Goal: Task Accomplishment & Management: Use online tool/utility

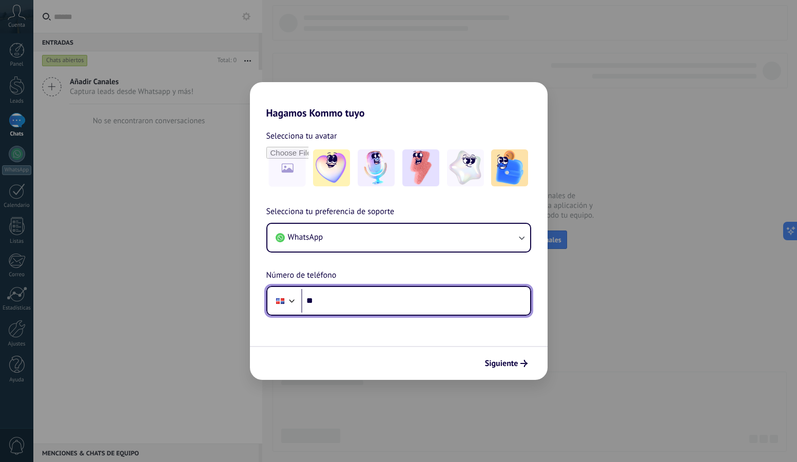
click at [367, 307] on input "**" at bounding box center [415, 301] width 229 height 24
click at [503, 51] on div "Hagamos Kommo tuyo Selecciona tu avatar Selecciona tu preferencia de soporte Wh…" at bounding box center [398, 231] width 797 height 462
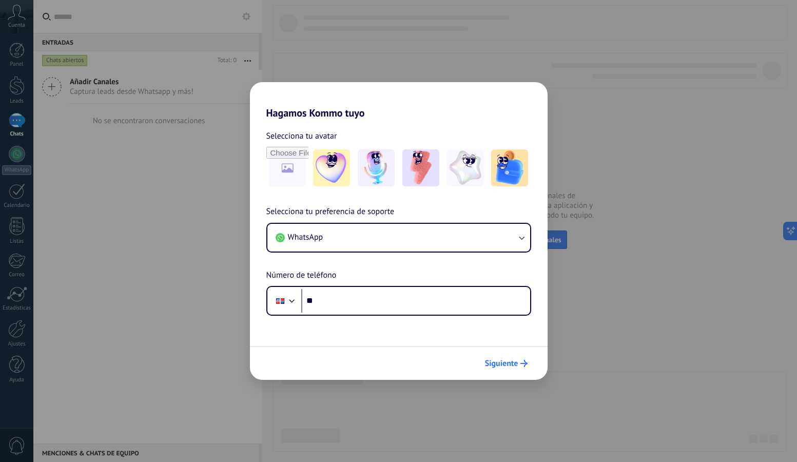
click at [496, 364] on span "Siguiente" at bounding box center [501, 363] width 33 height 7
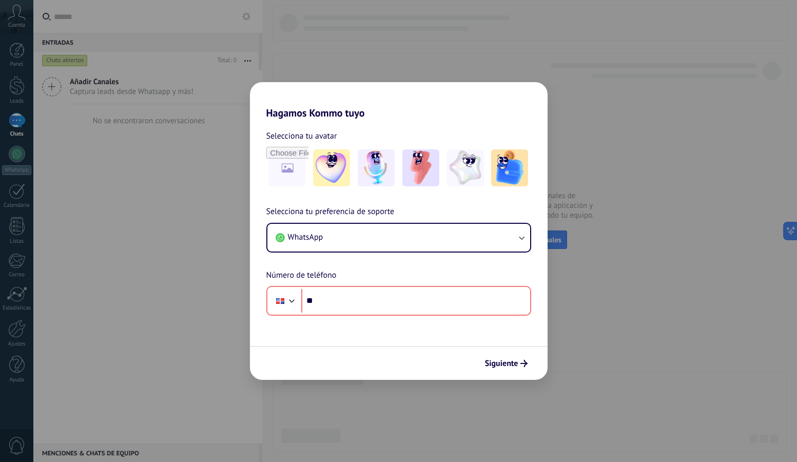
click at [235, 20] on div "Hagamos Kommo tuyo Selecciona tu avatar Selecciona tu preferencia de soporte Wh…" at bounding box center [398, 231] width 797 height 462
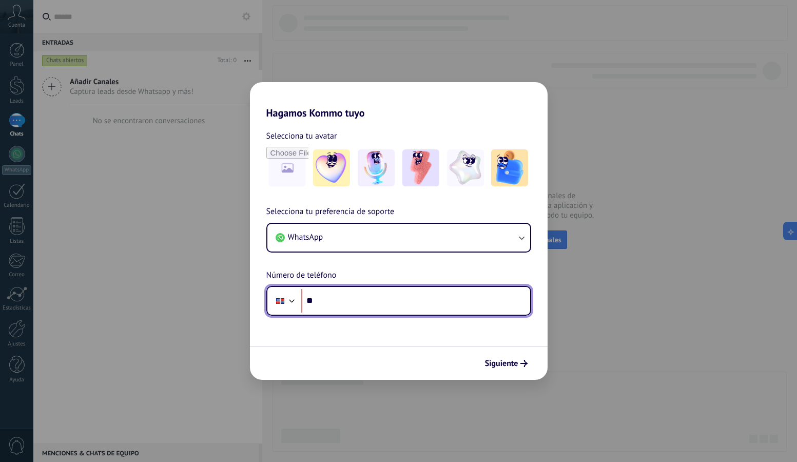
click at [379, 298] on input "**" at bounding box center [415, 301] width 229 height 24
type input "**********"
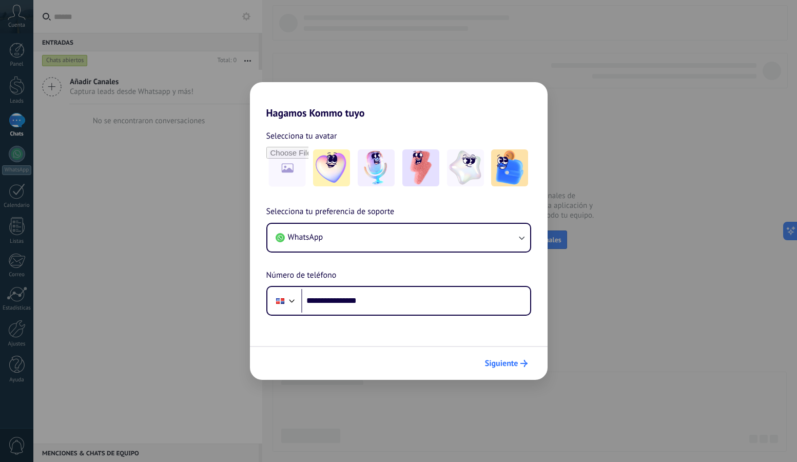
click at [507, 360] on span "Siguiente" at bounding box center [501, 363] width 33 height 7
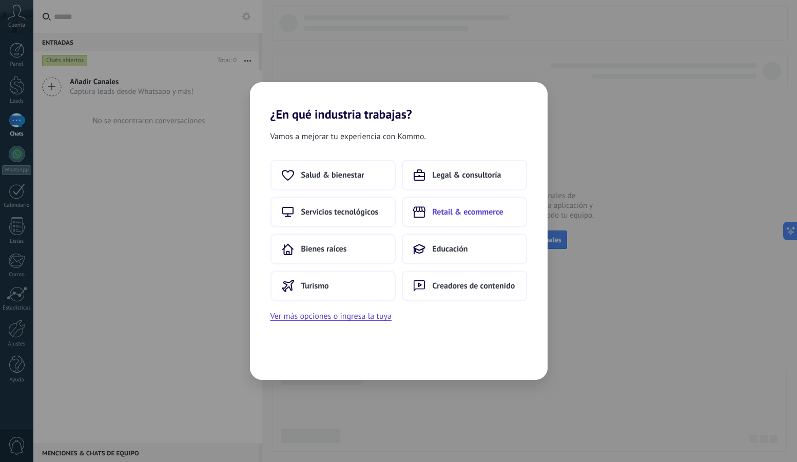
click at [486, 214] on span "Retail & ecommerce" at bounding box center [468, 212] width 71 height 10
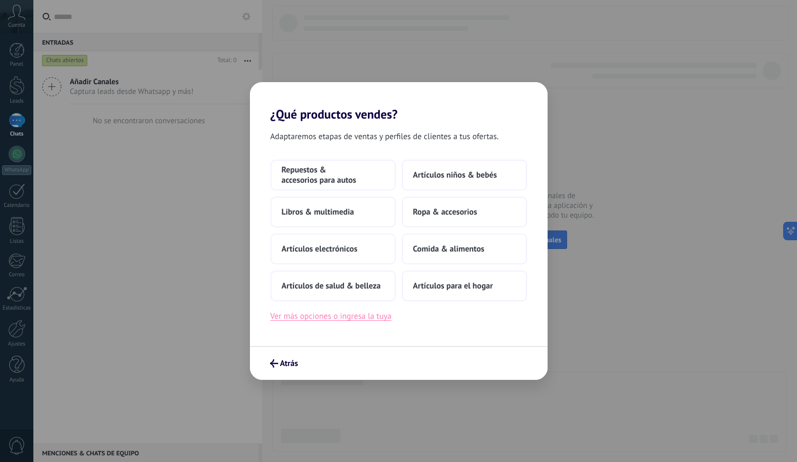
click at [346, 318] on button "Ver más opciones o ingresa la tuya" at bounding box center [330, 315] width 121 height 13
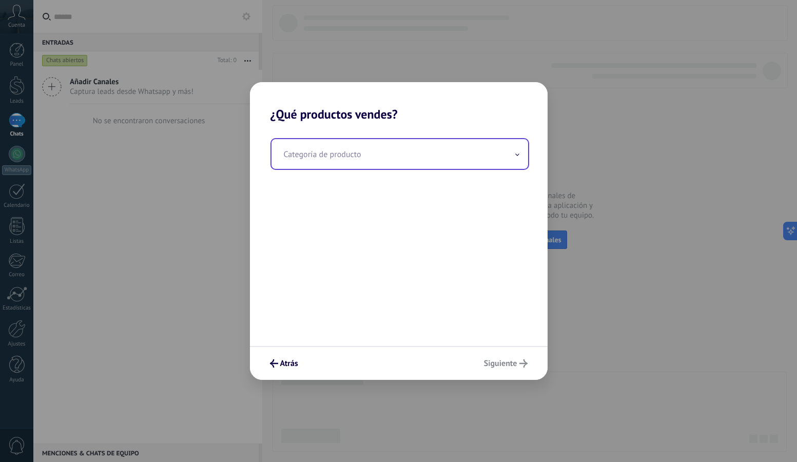
click at [360, 150] on input "text" at bounding box center [399, 154] width 257 height 30
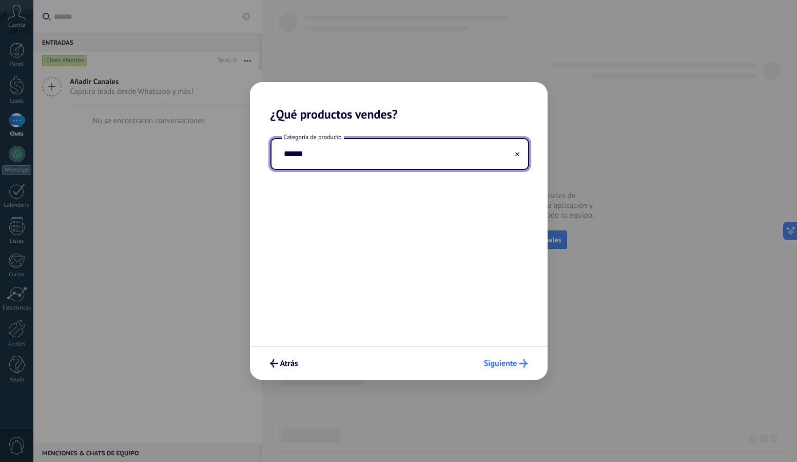
type input "******"
click at [503, 363] on span "Siguiente" at bounding box center [500, 363] width 33 height 7
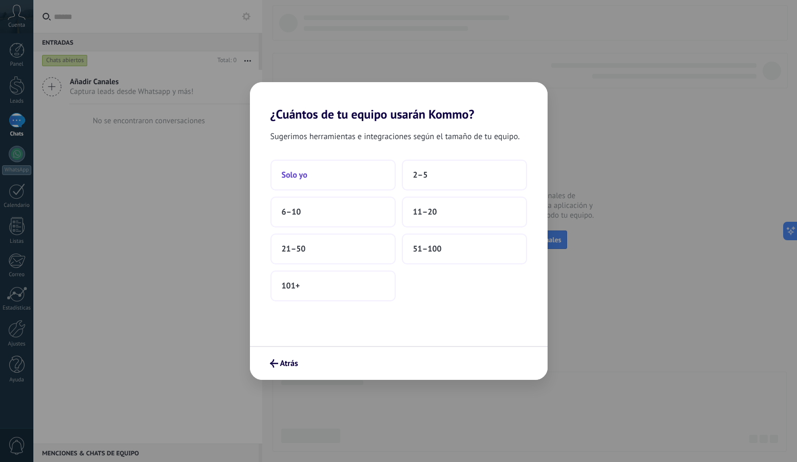
click at [355, 180] on button "Solo yo" at bounding box center [332, 175] width 125 height 31
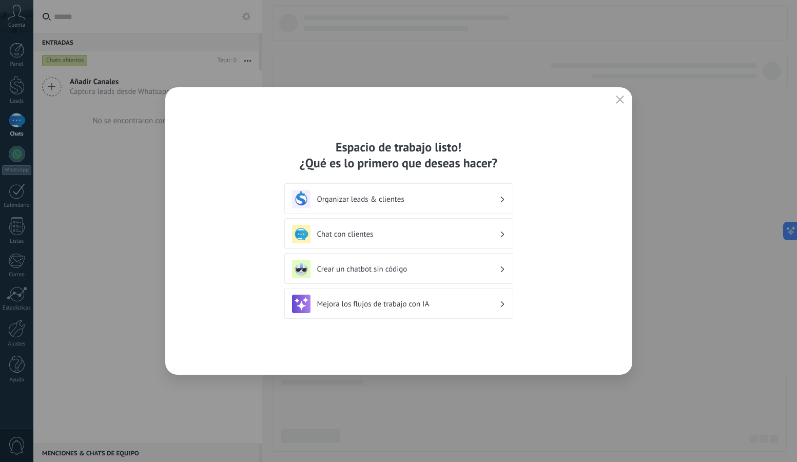
click at [427, 197] on h3 "Organizar leads & clientes" at bounding box center [408, 199] width 182 height 10
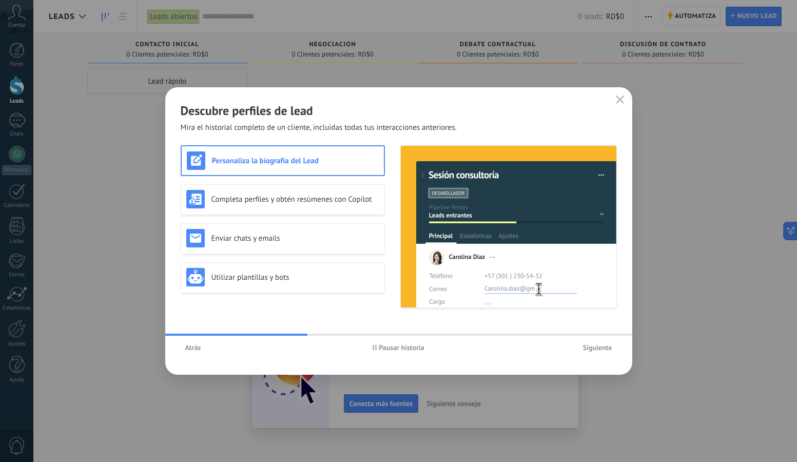
click at [620, 97] on icon "button" at bounding box center [620, 99] width 8 height 8
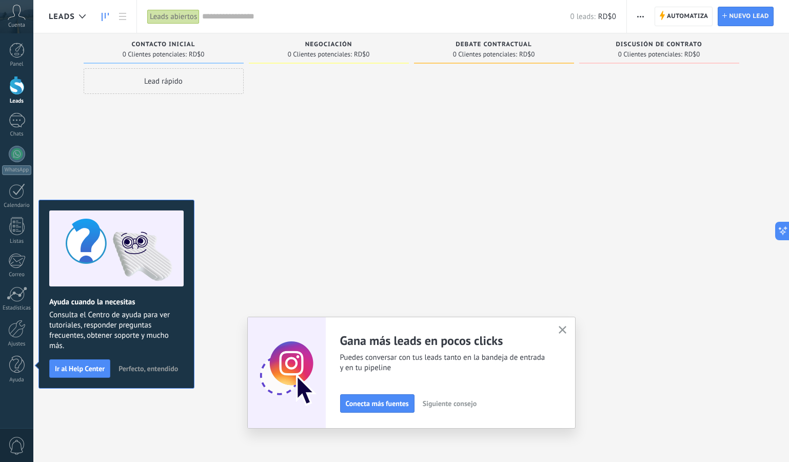
click at [189, 86] on div "Lead rápido" at bounding box center [164, 81] width 160 height 26
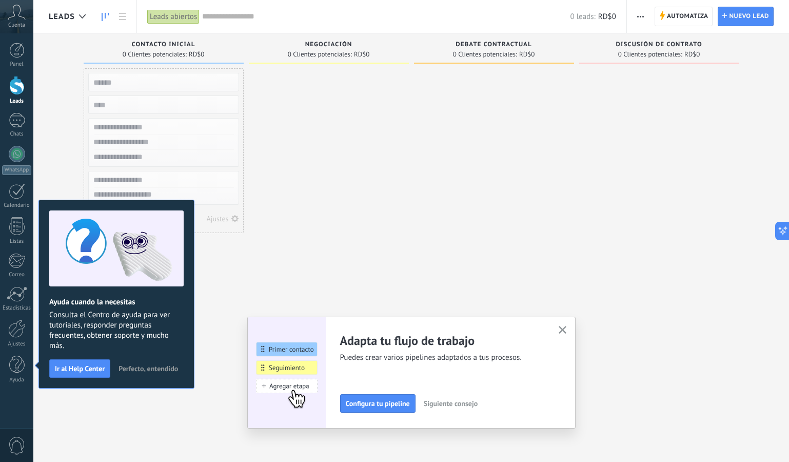
click at [325, 110] on div at bounding box center [329, 232] width 160 height 328
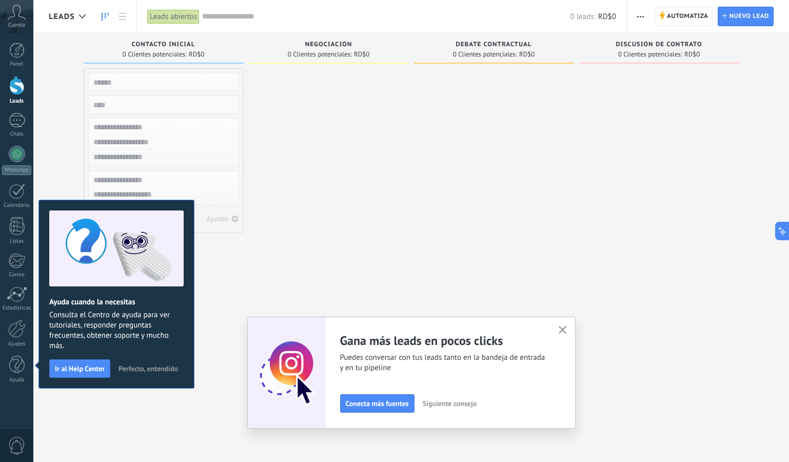
click at [332, 46] on span "Negociación" at bounding box center [328, 44] width 47 height 7
click at [502, 53] on span "0 Clientes potenciales:" at bounding box center [485, 54] width 64 height 6
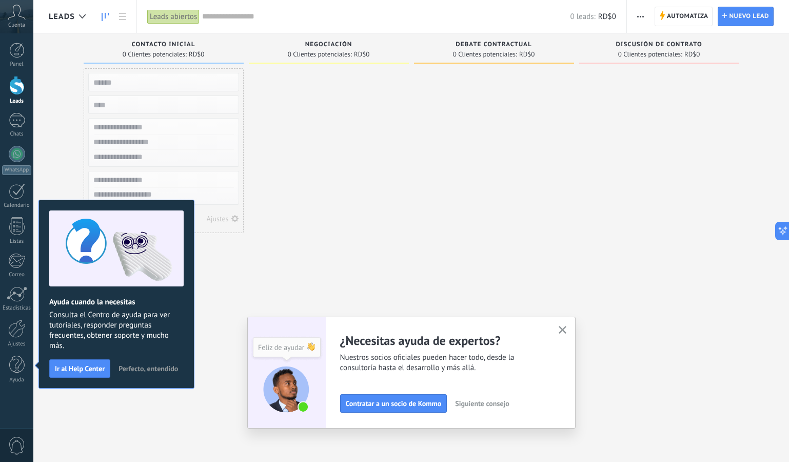
click at [501, 401] on span "Siguiente consejo" at bounding box center [482, 403] width 54 height 7
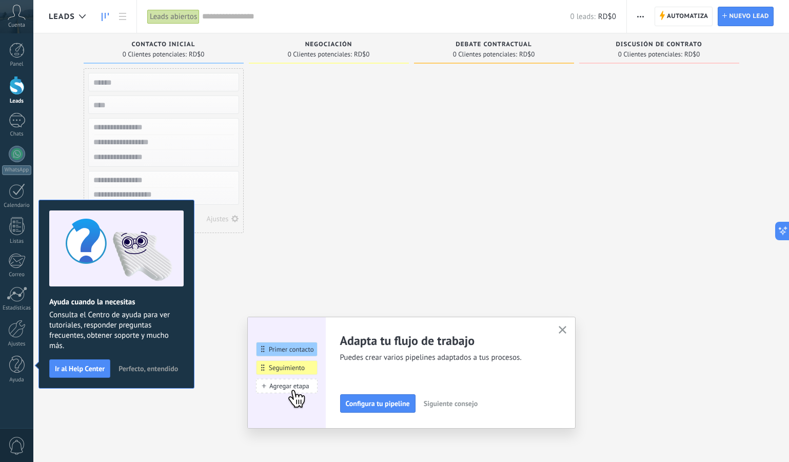
click at [477, 405] on span "Siguiente consejo" at bounding box center [451, 403] width 54 height 7
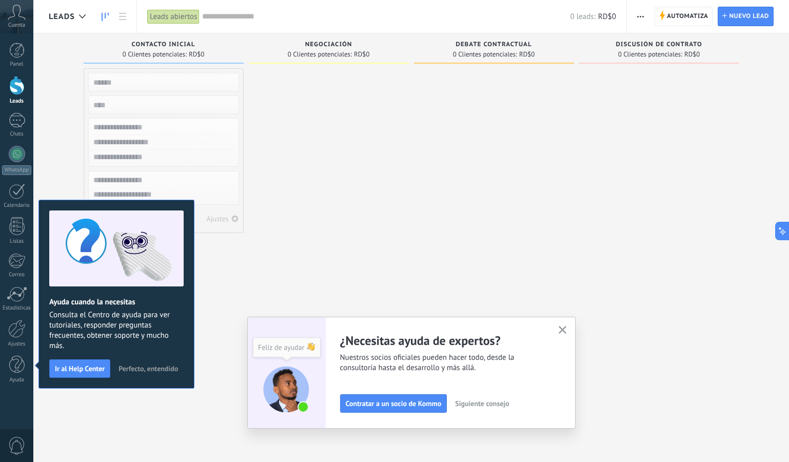
drag, startPoint x: 406, startPoint y: 407, endPoint x: 488, endPoint y: 343, distance: 104.9
click at [488, 343] on div "Adapta tu flujo de trabajo Puedes crear varios pipelines adaptados a tus proces…" at bounding box center [411, 372] width 297 height 80
click at [502, 410] on button "Siguiente consejo" at bounding box center [481, 403] width 63 height 15
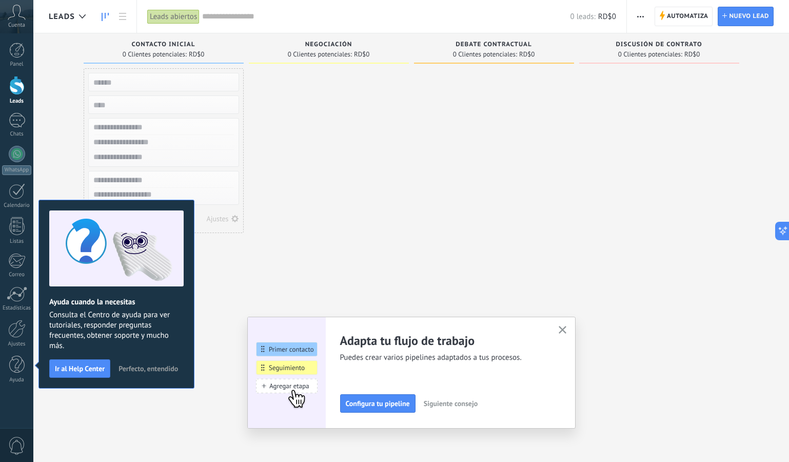
click at [502, 410] on div "Configura tu pipeline Siguiente consejo" at bounding box center [443, 403] width 206 height 18
click at [444, 409] on button "Siguiente consejo" at bounding box center [450, 403] width 63 height 15
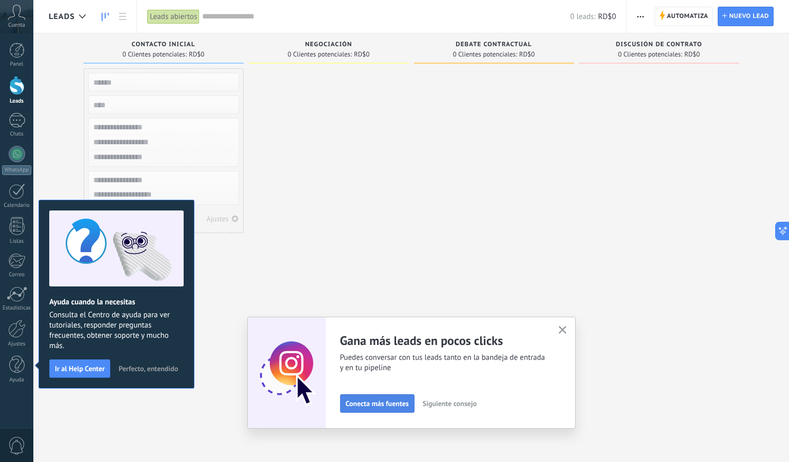
click at [384, 404] on span "Conecta más fuentes" at bounding box center [377, 403] width 63 height 7
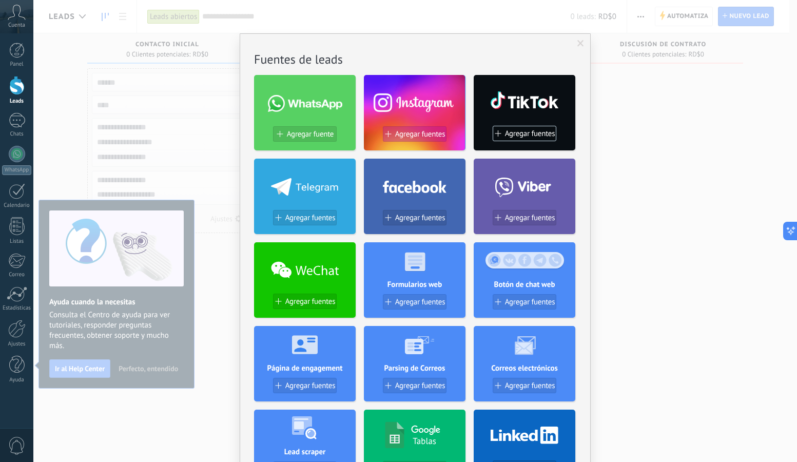
click at [414, 134] on span "Agregar fuentes" at bounding box center [420, 134] width 50 height 9
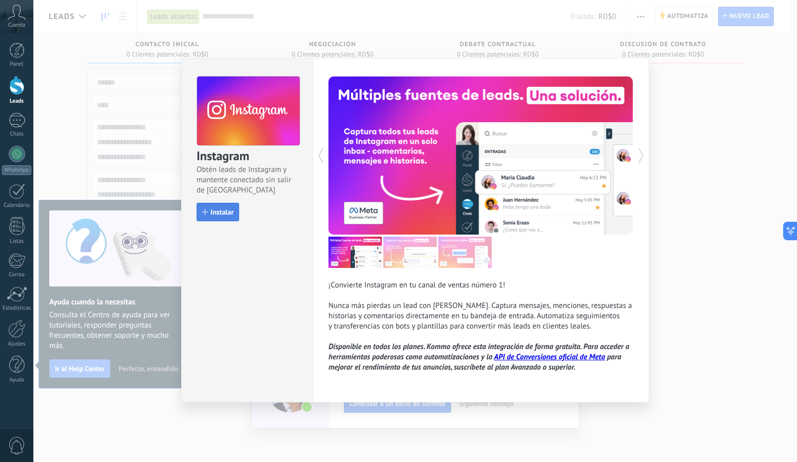
click at [225, 210] on span "Instalar" at bounding box center [221, 211] width 23 height 7
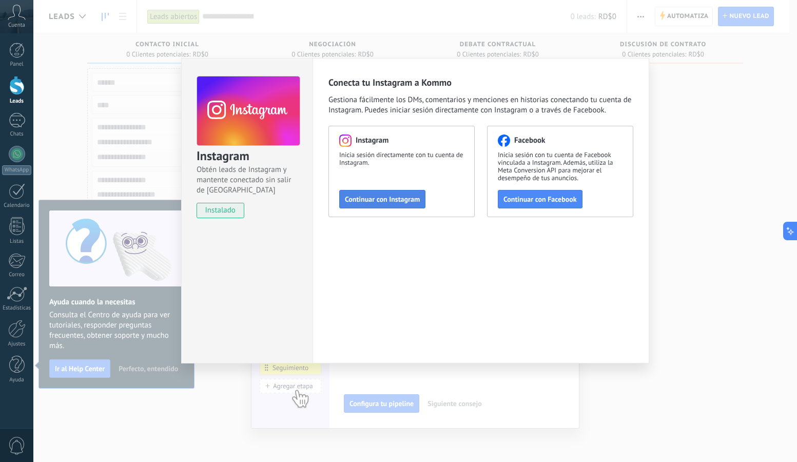
click at [377, 202] on span "Continuar con Instagram" at bounding box center [382, 198] width 75 height 7
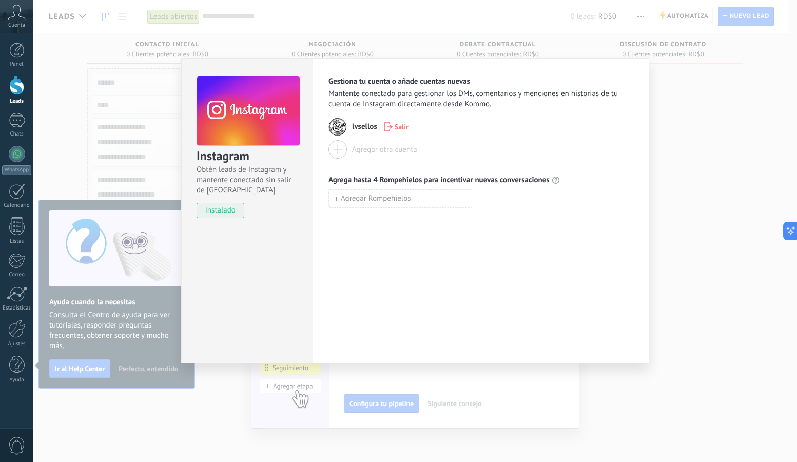
click at [539, 271] on div "Gestiona tu cuenta o añade cuentas nuevas Mantente conectado para gestionar los…" at bounding box center [480, 210] width 337 height 305
click at [334, 126] on img at bounding box center [337, 126] width 18 height 18
click at [370, 198] on span "Agregar Rompehielos" at bounding box center [376, 198] width 70 height 7
click at [419, 203] on input at bounding box center [400, 198] width 143 height 16
click at [405, 195] on input at bounding box center [400, 198] width 143 height 16
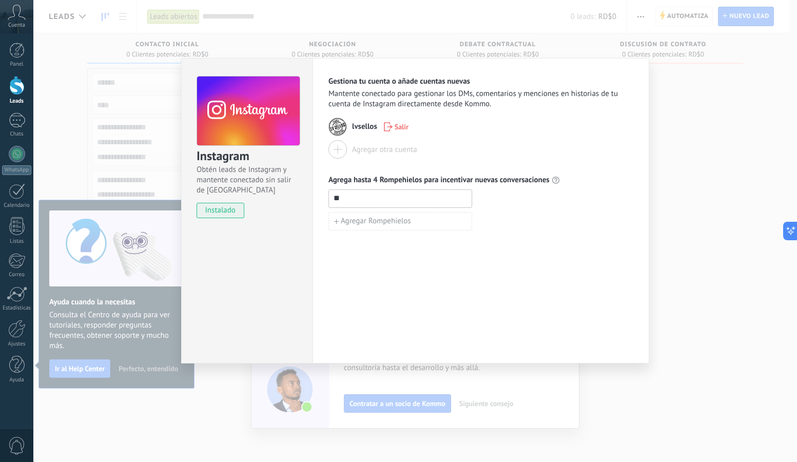
type input "*"
type input "**********"
click at [394, 221] on span "Agregar Rompehielos" at bounding box center [376, 221] width 70 height 7
click at [383, 227] on input at bounding box center [400, 220] width 143 height 16
type input "**********"
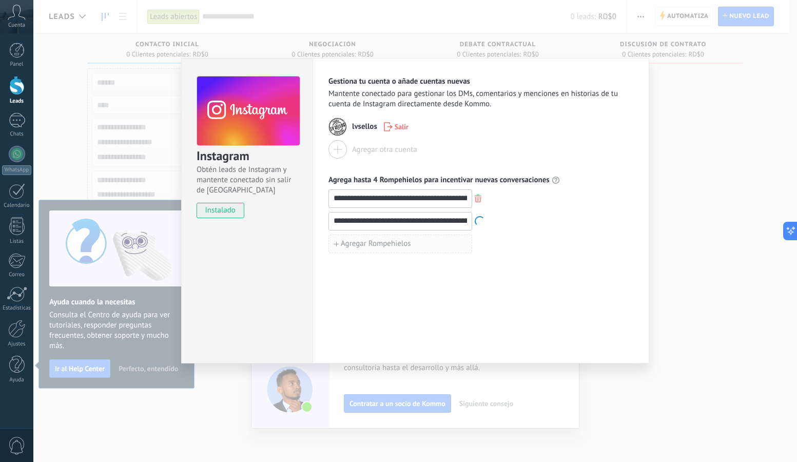
click at [381, 242] on span "Agregar Rompehielos" at bounding box center [376, 243] width 70 height 7
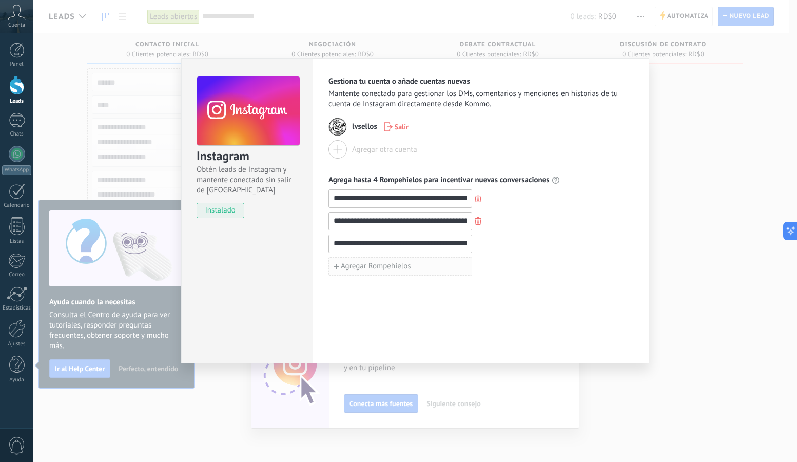
type input "**********"
click at [388, 267] on span "Agregar Rompehielos" at bounding box center [376, 266] width 70 height 7
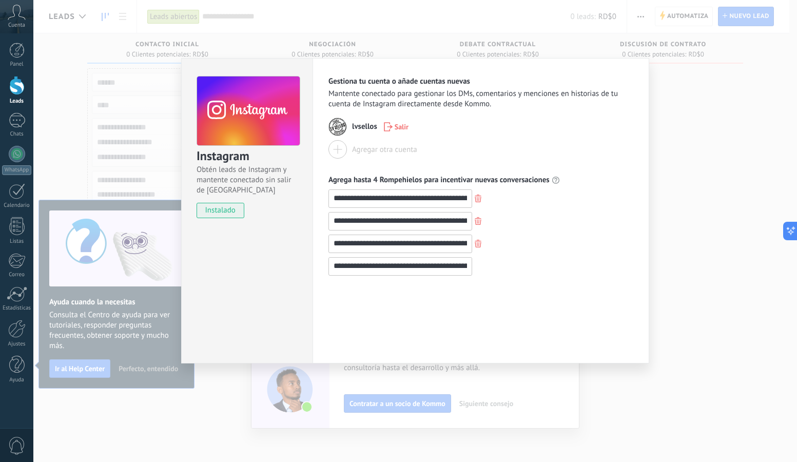
type input "**********"
click at [258, 187] on span "Obtén leads de Instagram y mantente conectado sin salir de Kommo" at bounding box center [248, 180] width 103 height 31
click at [500, 110] on div "**********" at bounding box center [480, 175] width 305 height 199
click at [316, 49] on div "**********" at bounding box center [414, 231] width 763 height 462
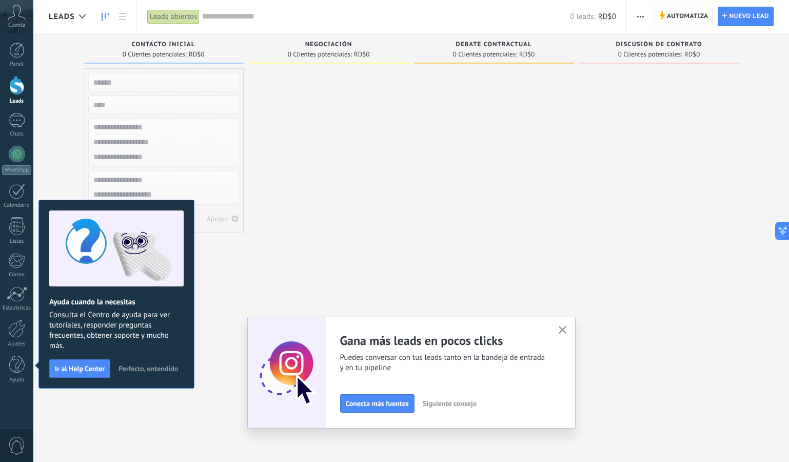
click at [148, 367] on span "Perfecto, entendido" at bounding box center [149, 368] width 60 height 7
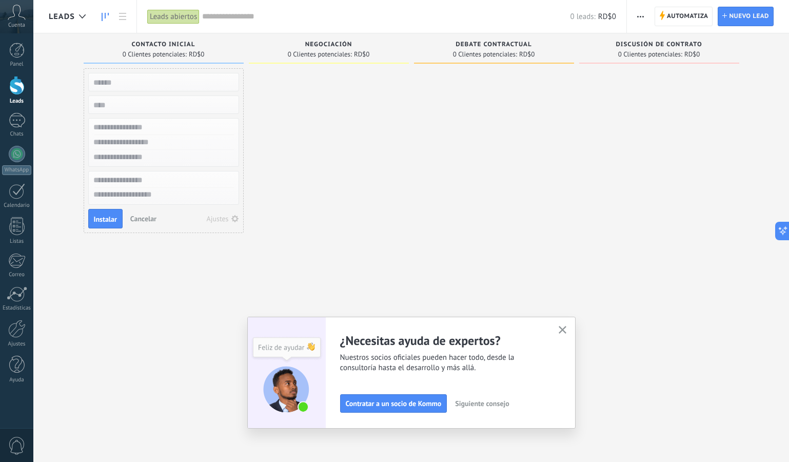
click at [508, 403] on span "Siguiente consejo" at bounding box center [482, 403] width 54 height 7
click at [173, 76] on input "text" at bounding box center [163, 82] width 150 height 14
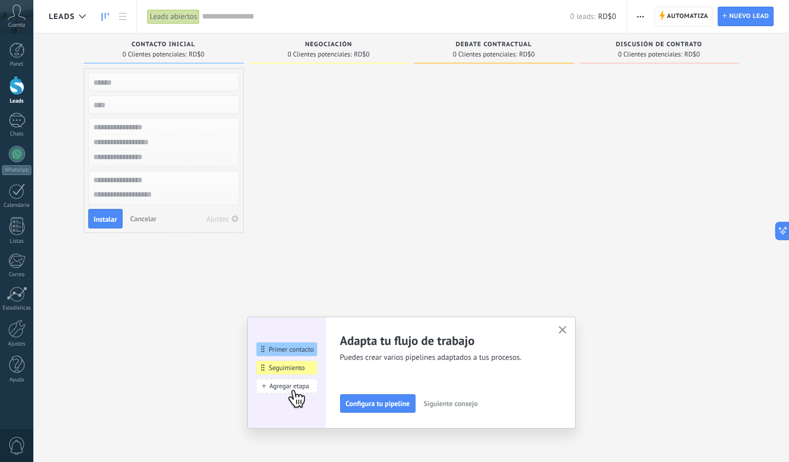
click at [237, 220] on icon "button" at bounding box center [234, 218] width 7 height 7
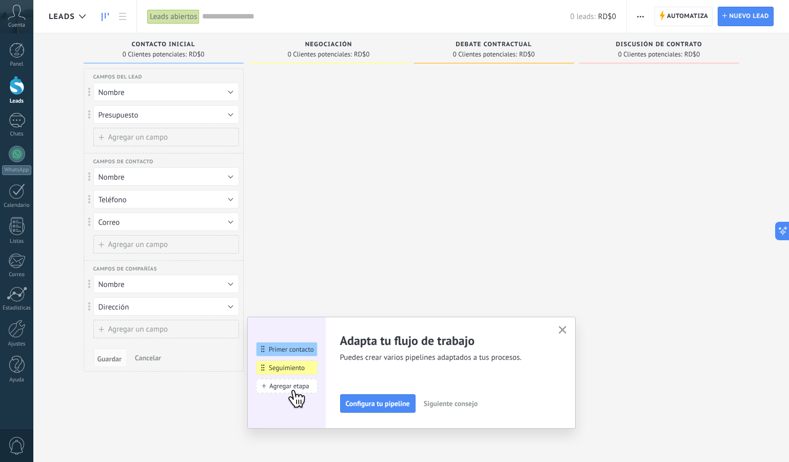
click at [143, 97] on button "Nombre" at bounding box center [166, 92] width 146 height 18
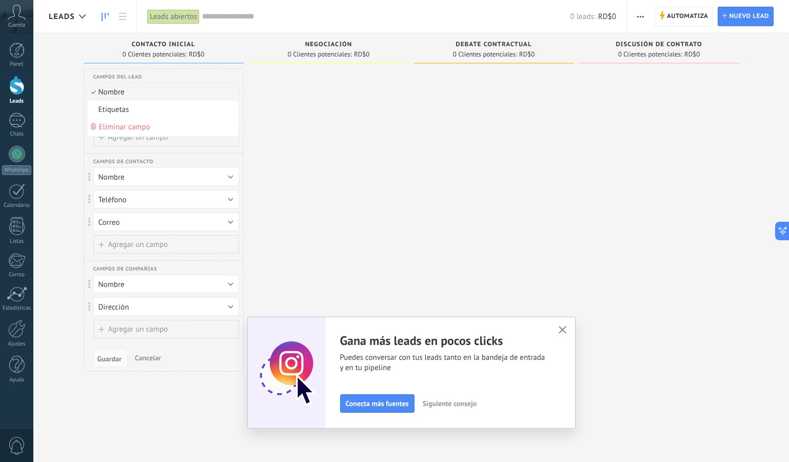
click at [350, 139] on div at bounding box center [329, 232] width 160 height 328
click at [83, 17] on use at bounding box center [82, 16] width 7 height 4
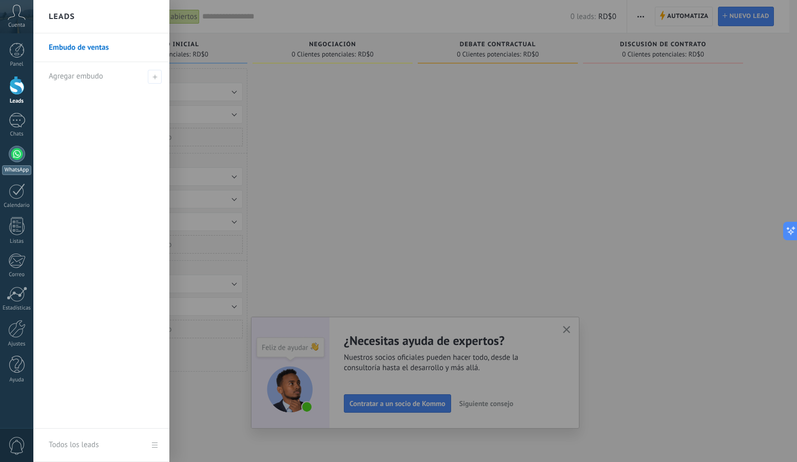
click at [17, 154] on div at bounding box center [17, 154] width 16 height 16
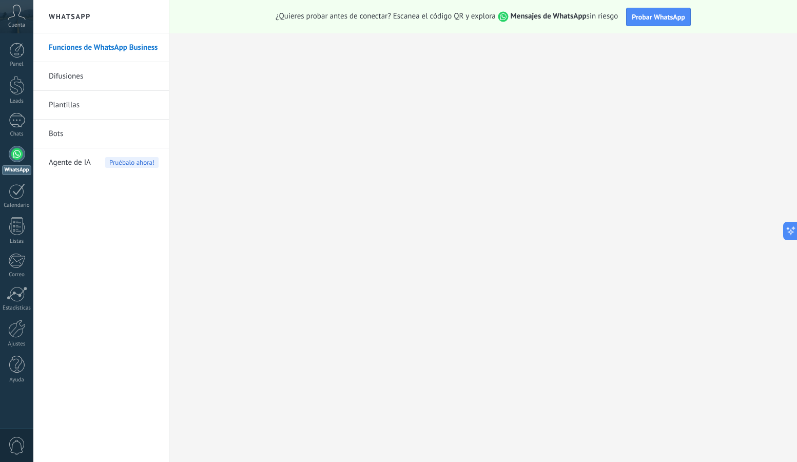
click at [66, 130] on link "Bots" at bounding box center [104, 134] width 110 height 29
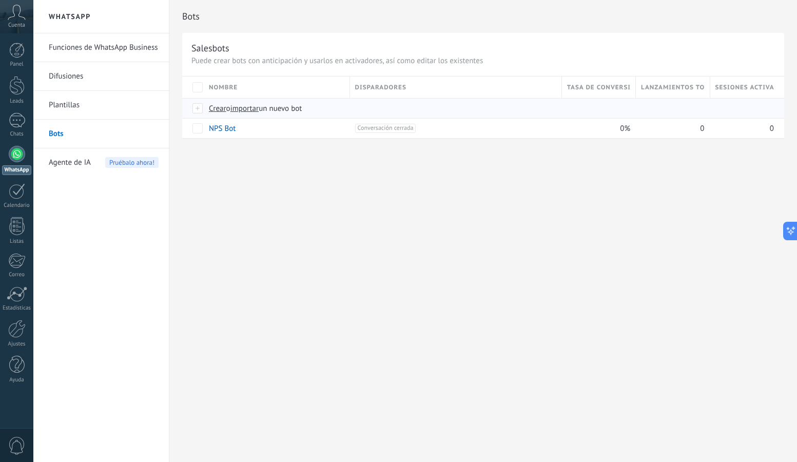
click at [256, 110] on span "importar" at bounding box center [244, 109] width 29 height 10
click at [0, 0] on input "importar un nuevo bot" at bounding box center [0, 0] width 0 height 0
click at [213, 110] on span "Crear" at bounding box center [217, 109] width 17 height 10
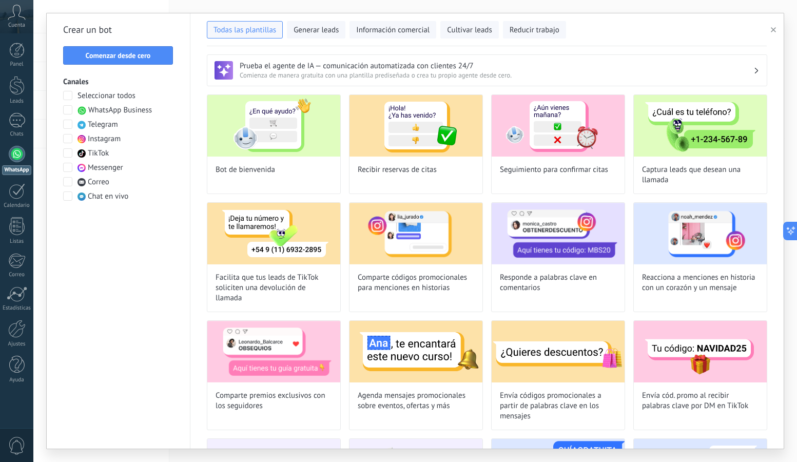
click at [70, 110] on span at bounding box center [67, 109] width 9 height 9
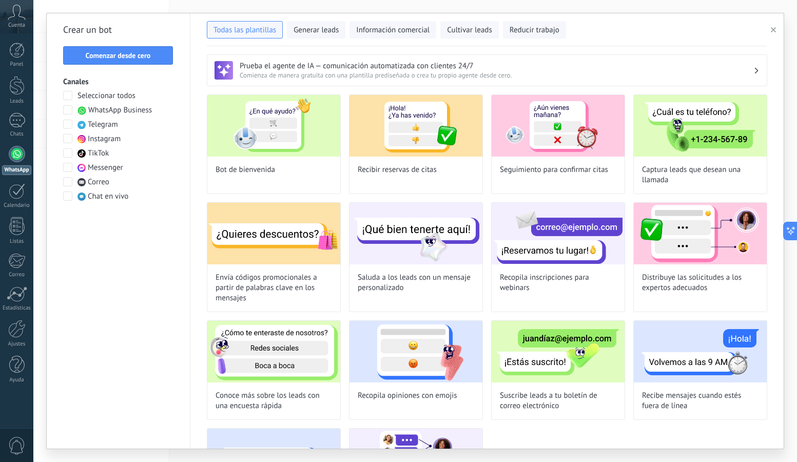
click at [68, 140] on span at bounding box center [67, 138] width 9 height 9
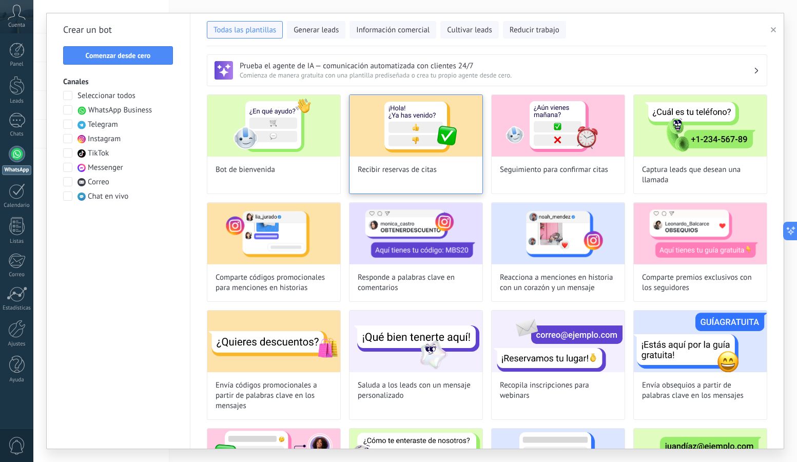
scroll to position [194, 0]
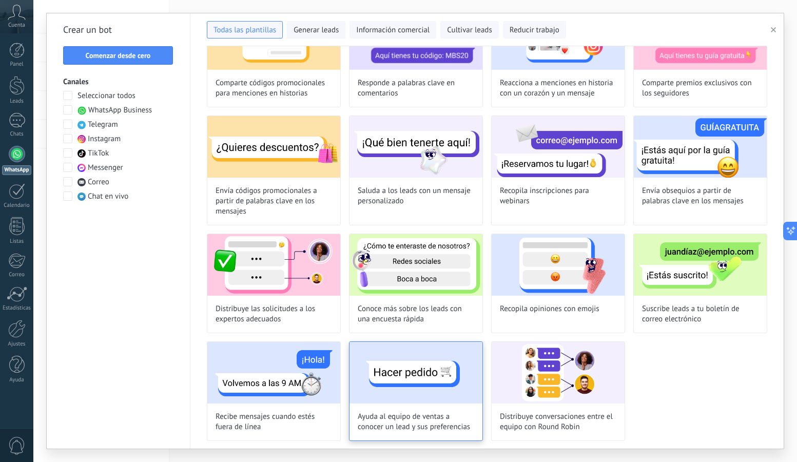
click at [408, 385] on img at bounding box center [415, 373] width 133 height 62
type input "**********"
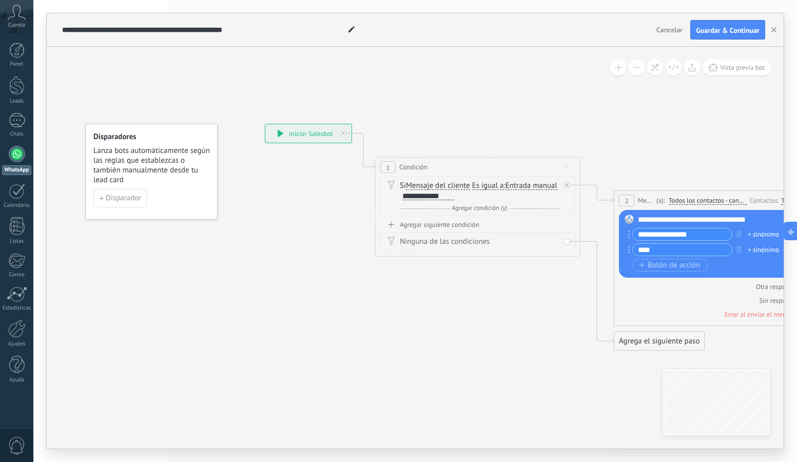
click at [429, 225] on div "Agregar siguiente condición" at bounding box center [477, 224] width 195 height 9
click at [420, 243] on div at bounding box center [411, 240] width 18 height 8
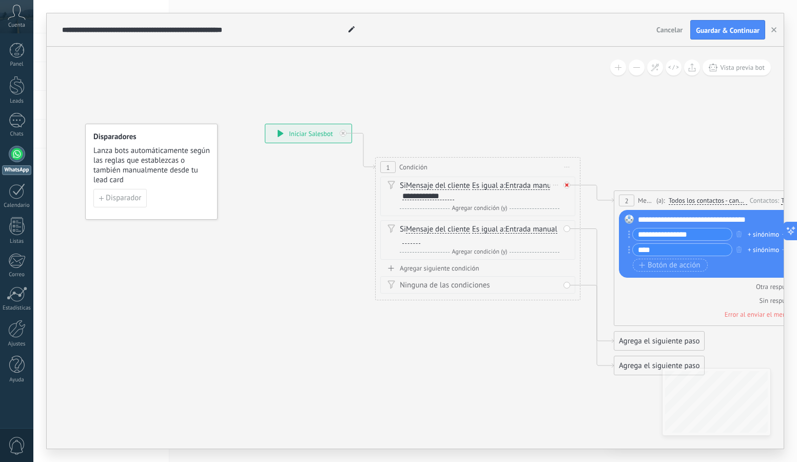
click at [567, 186] on icon at bounding box center [567, 185] width 4 height 4
click at [567, 185] on div "Si Mensaje del cliente Mensaje del cliente Emoción de la conversación Comentari…" at bounding box center [477, 196] width 195 height 40
click at [420, 243] on div at bounding box center [411, 240] width 18 height 8
drag, startPoint x: 456, startPoint y: 195, endPoint x: 527, endPoint y: 195, distance: 71.8
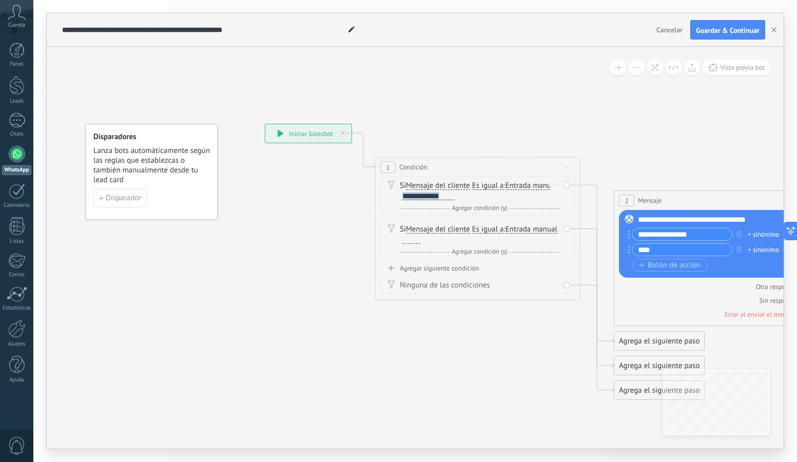
click at [527, 195] on div "Si Mensaje del cliente Mensaje del cliente Emoción de la conversación Comentari…" at bounding box center [480, 191] width 160 height 21
click at [420, 242] on div at bounding box center [411, 240] width 18 height 8
click at [678, 253] on input "****" at bounding box center [682, 250] width 99 height 12
drag, startPoint x: 671, startPoint y: 253, endPoint x: 626, endPoint y: 249, distance: 44.8
click at [626, 249] on div "Reemplazar Quitar Convertir a mensaje de voz Arrastre la imagen aquí para adjun…" at bounding box center [716, 244] width 195 height 68
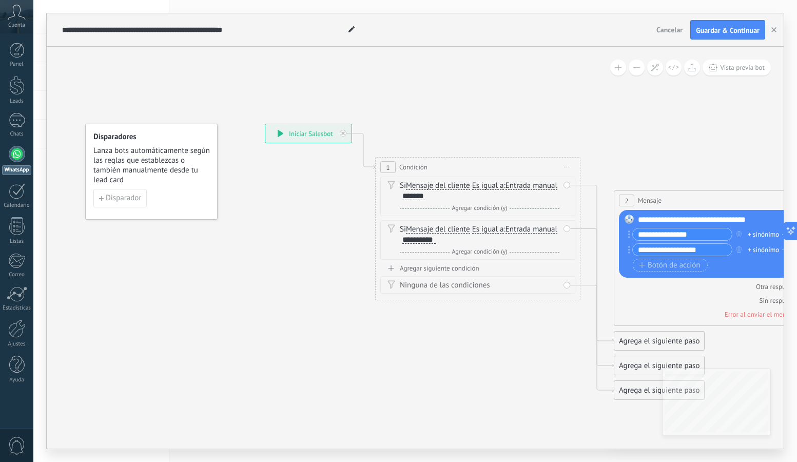
type input "**********"
click at [763, 233] on div "+ sinónimo" at bounding box center [763, 234] width 31 height 10
click at [760, 252] on div "+ sinónimo" at bounding box center [763, 250] width 31 height 10
type input "******"
click at [676, 264] on span "Botón de acción" at bounding box center [670, 265] width 62 height 8
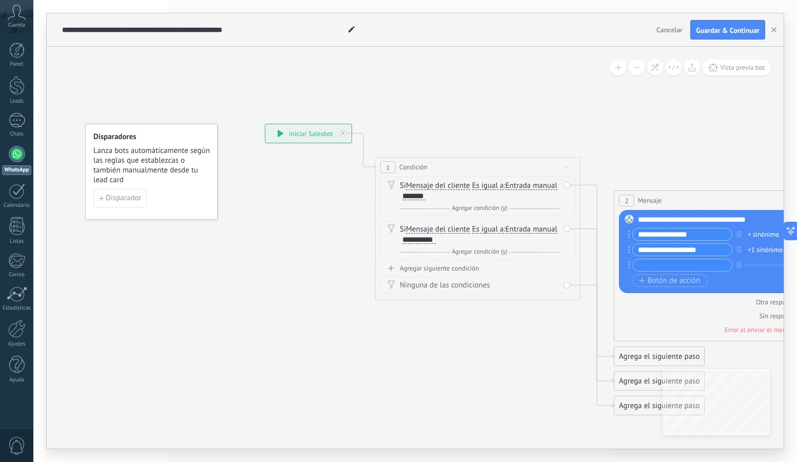
click at [629, 266] on icon at bounding box center [629, 265] width 2 height 8
click at [741, 267] on button "button" at bounding box center [738, 264] width 11 height 13
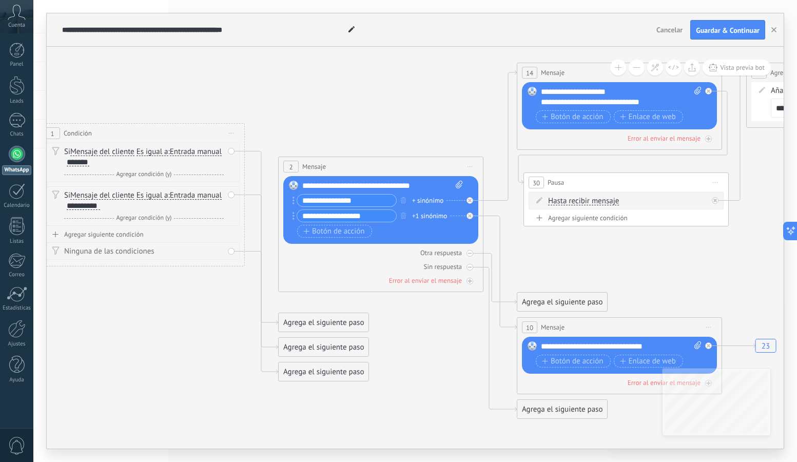
drag, startPoint x: 563, startPoint y: 329, endPoint x: 228, endPoint y: 296, distance: 337.3
click at [233, 252] on div at bounding box center [231, 251] width 7 height 7
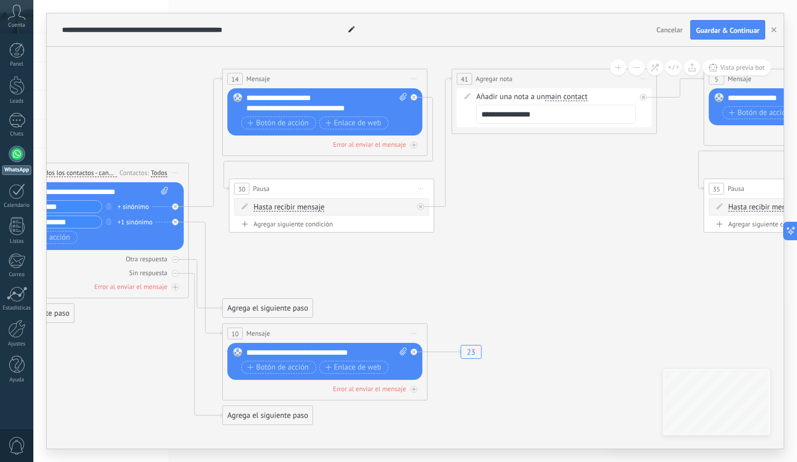
drag, startPoint x: 620, startPoint y: 254, endPoint x: 322, endPoint y: 260, distance: 297.6
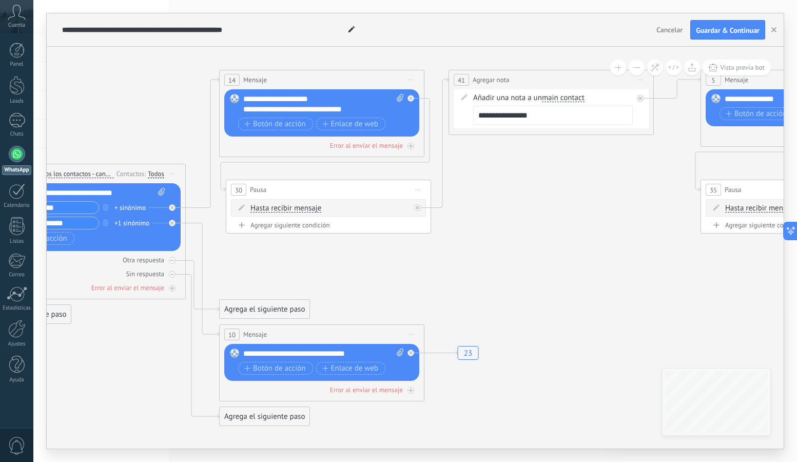
click at [398, 98] on icon at bounding box center [400, 98] width 7 height 8
click input "Subir" at bounding box center [0, 0] width 0 height 0
click at [270, 125] on span "Botón de acción" at bounding box center [275, 124] width 62 height 8
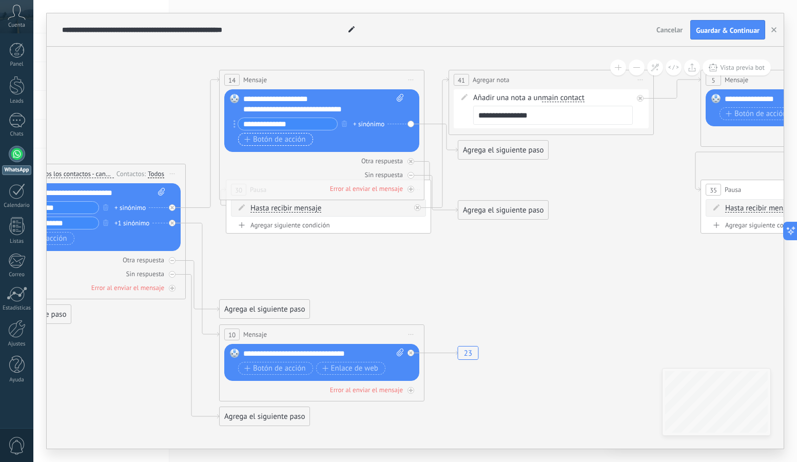
click at [269, 140] on span "Botón de acción" at bounding box center [275, 139] width 62 height 8
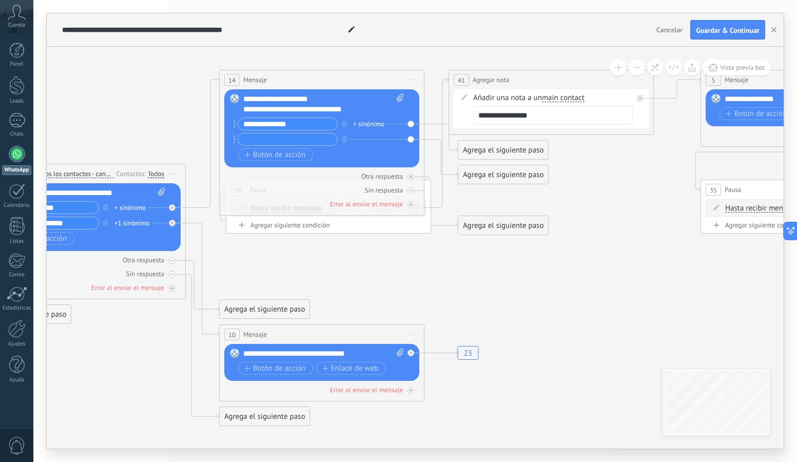
click at [298, 122] on input "**********" at bounding box center [287, 124] width 99 height 12
drag, startPoint x: 296, startPoint y: 124, endPoint x: 228, endPoint y: 124, distance: 68.2
click at [228, 124] on div "Reemplazar Quitar Convertir a mensaje de voz Arrastre la imagen aquí para adjun…" at bounding box center [321, 128] width 195 height 78
type input "**********"
click at [259, 142] on input "text" at bounding box center [287, 139] width 99 height 12
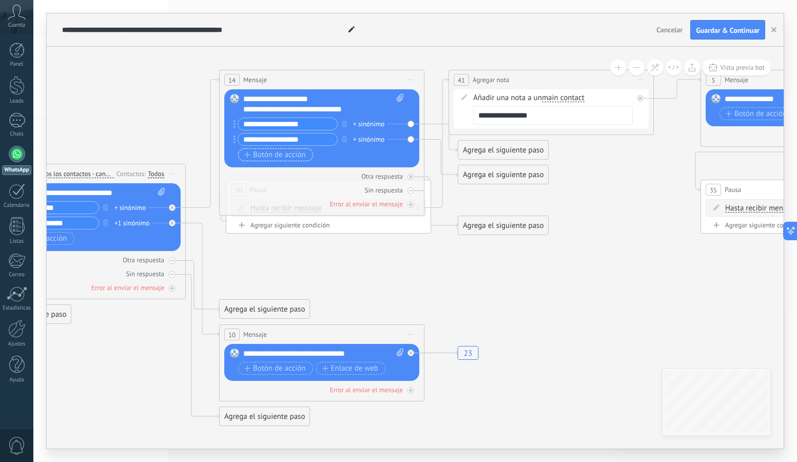
type input "**********"
click at [274, 152] on span "Botón de acción" at bounding box center [275, 155] width 62 height 8
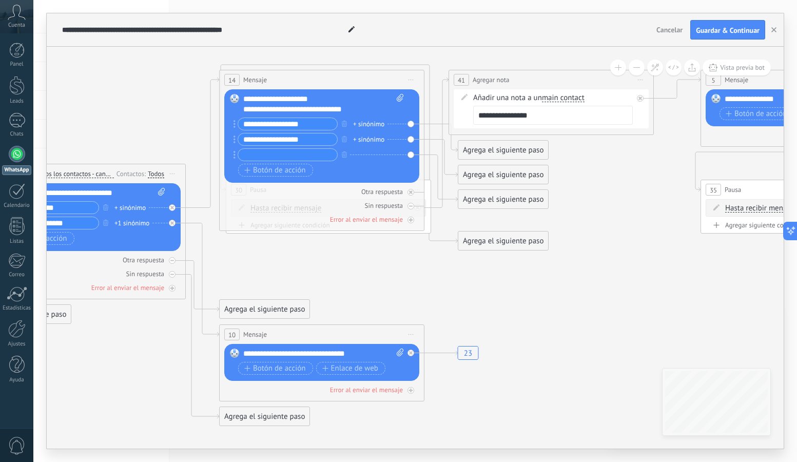
click at [354, 124] on div "+ sinónimo" at bounding box center [368, 124] width 31 height 10
type input "**********"
click at [378, 164] on div "Botón de acción Enlace de web" at bounding box center [320, 170] width 165 height 13
click at [310, 141] on input "**********" at bounding box center [287, 139] width 99 height 12
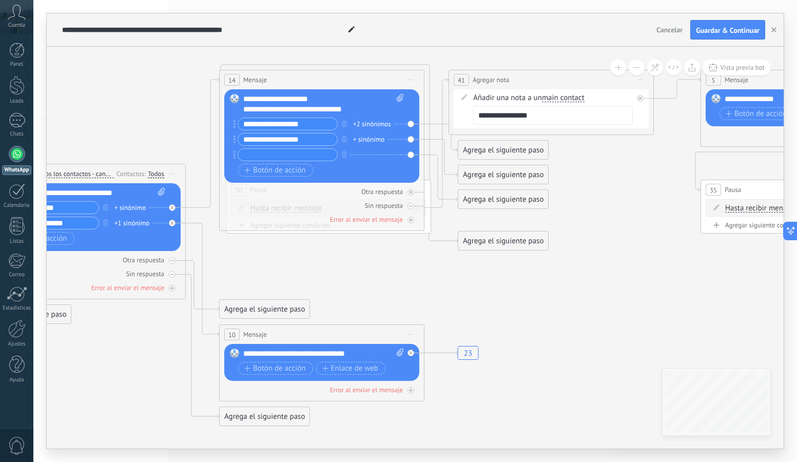
click at [289, 153] on input "text" at bounding box center [287, 155] width 99 height 12
type input "**********"
click at [269, 167] on span "Botón de acción" at bounding box center [275, 170] width 62 height 8
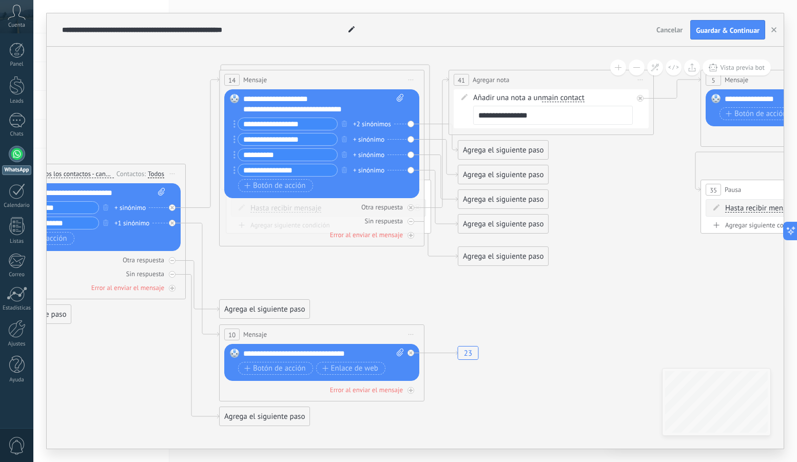
type input "**********"
click at [375, 172] on div "+ sinónimo" at bounding box center [368, 170] width 31 height 10
type input "****"
click at [360, 171] on div "+1 sinónimo" at bounding box center [370, 170] width 35 height 10
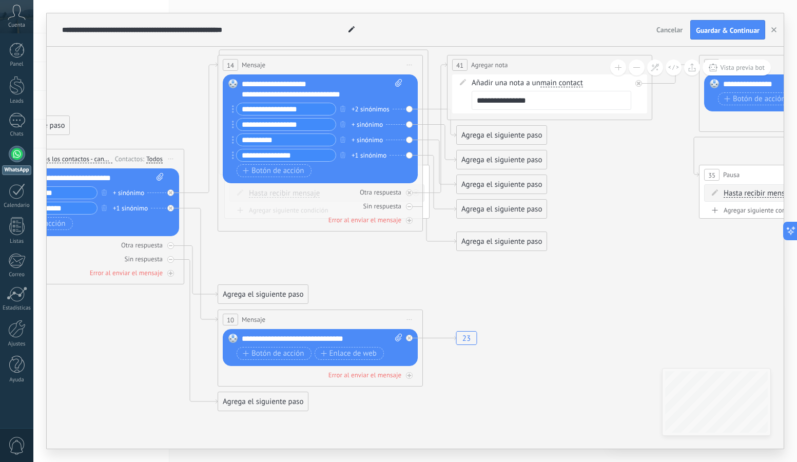
drag, startPoint x: 619, startPoint y: 260, endPoint x: 617, endPoint y: 245, distance: 15.0
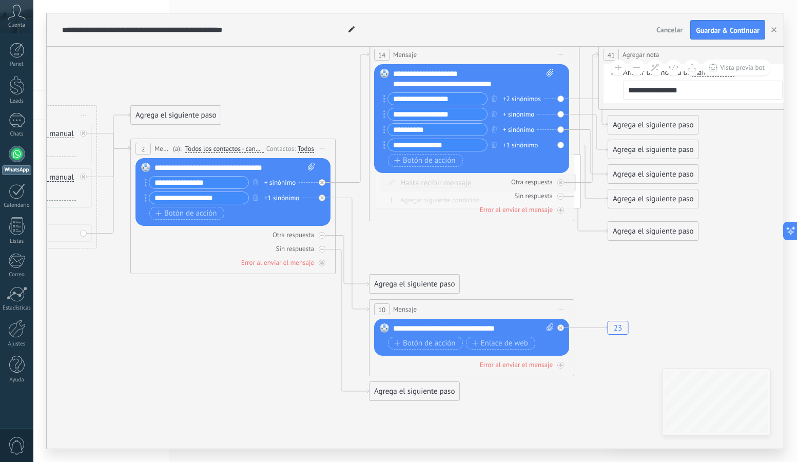
drag, startPoint x: 279, startPoint y: 246, endPoint x: 428, endPoint y: 236, distance: 149.7
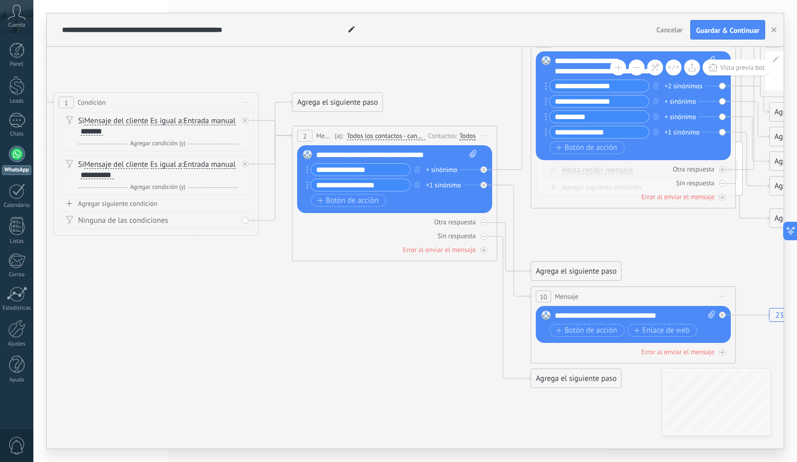
drag, startPoint x: 567, startPoint y: 266, endPoint x: 729, endPoint y: 253, distance: 162.1
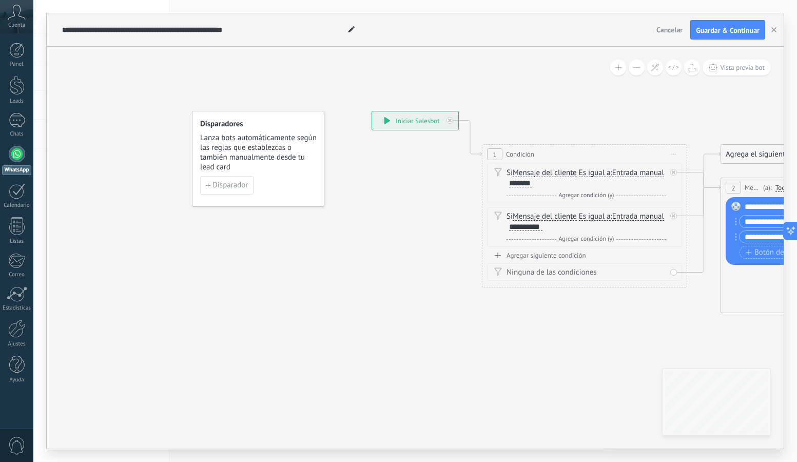
drag, startPoint x: 156, startPoint y: 324, endPoint x: 481, endPoint y: 353, distance: 326.6
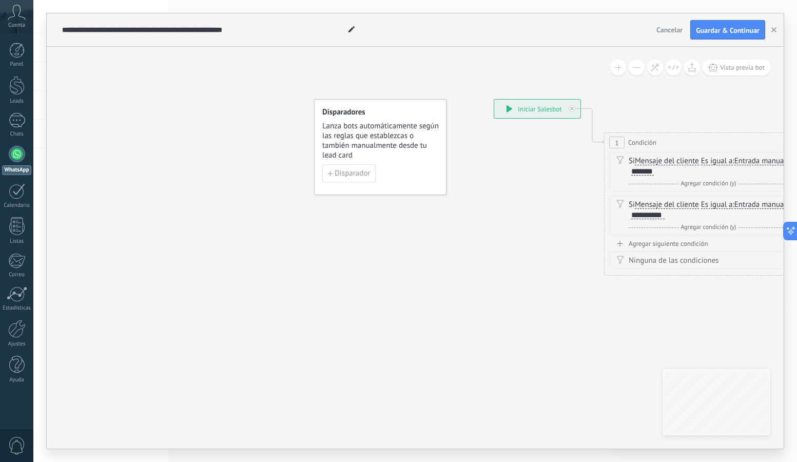
drag, startPoint x: 322, startPoint y: 335, endPoint x: 493, endPoint y: 310, distance: 173.1
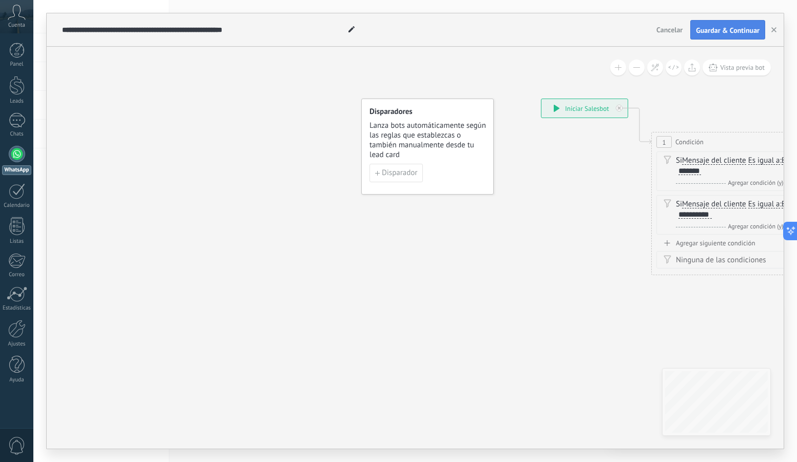
click at [724, 27] on span "Guardar & Continuar" at bounding box center [728, 30] width 64 height 7
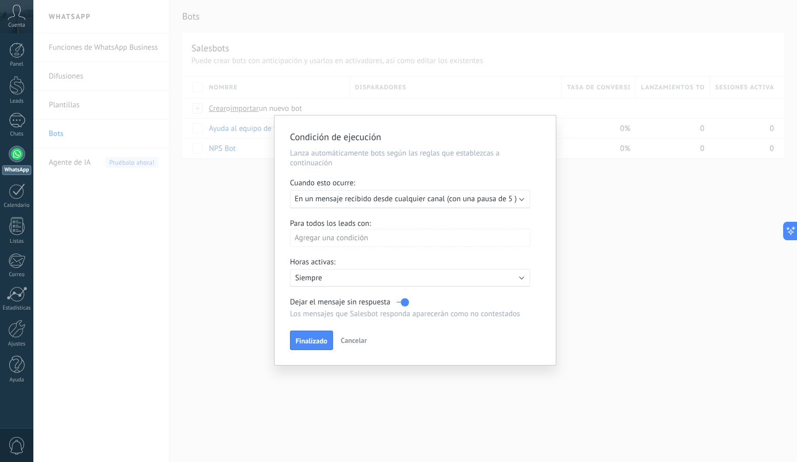
click at [506, 202] on span "En un mensaje recibido desde cualquier canal (con una pausa de 5 )" at bounding box center [406, 199] width 222 height 10
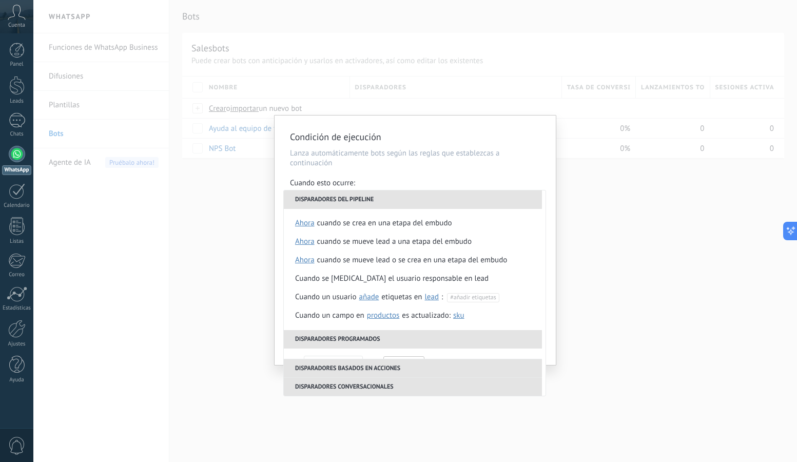
click at [506, 132] on h2 "Condición de ejecución" at bounding box center [410, 137] width 240 height 12
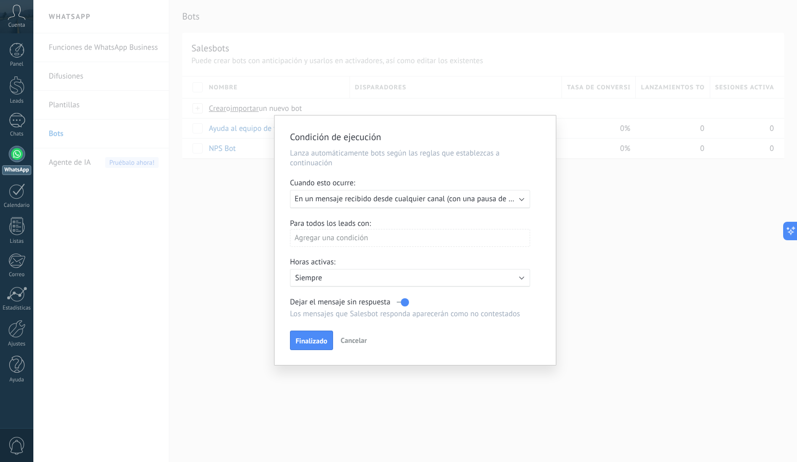
click at [370, 237] on div "Agregar una condición" at bounding box center [410, 238] width 240 height 18
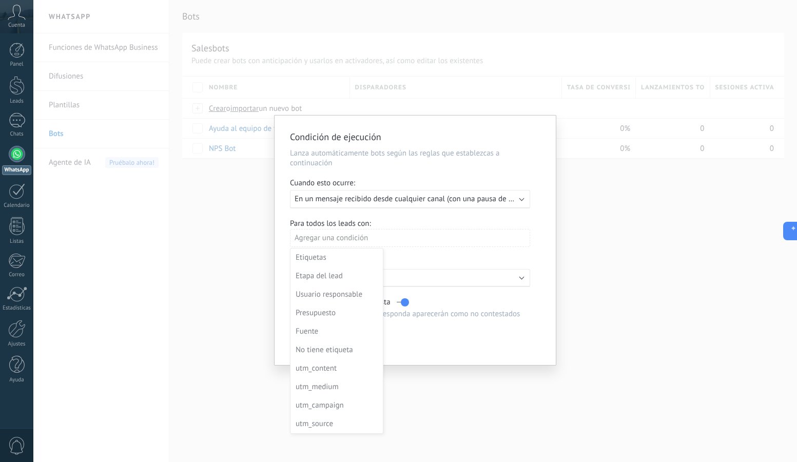
click at [437, 241] on div at bounding box center [414, 239] width 281 height 249
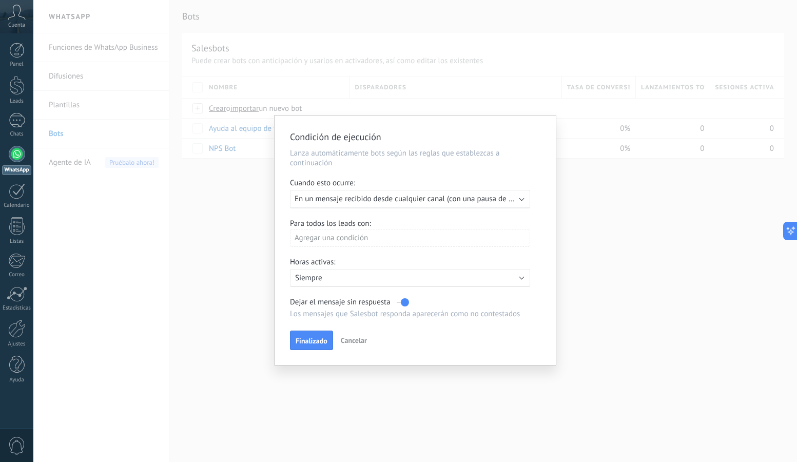
click at [352, 277] on p "Siempre" at bounding box center [385, 278] width 180 height 10
click at [352, 277] on li "Siempre" at bounding box center [425, 277] width 282 height 18
click at [316, 340] on span "Finalizado" at bounding box center [312, 340] width 32 height 7
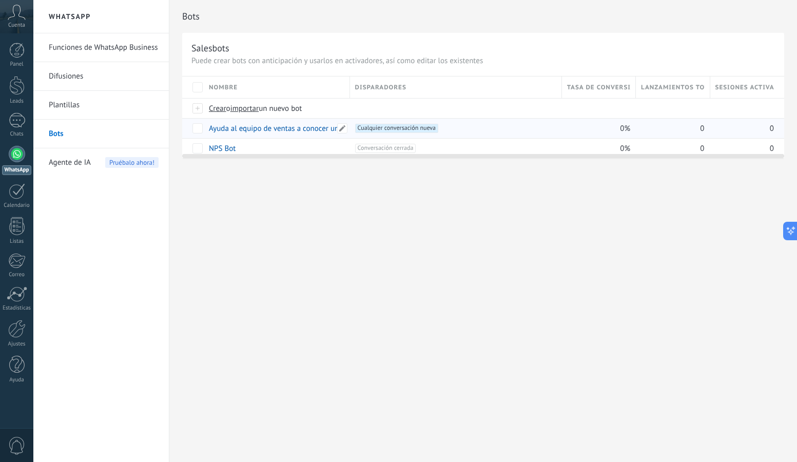
click at [285, 130] on link "Ayuda al equipo de ventas a conocer un lead y sus preferencias" at bounding box center [312, 129] width 206 height 10
click at [422, 130] on span "Cualquier conversación nueva +0" at bounding box center [396, 128] width 83 height 9
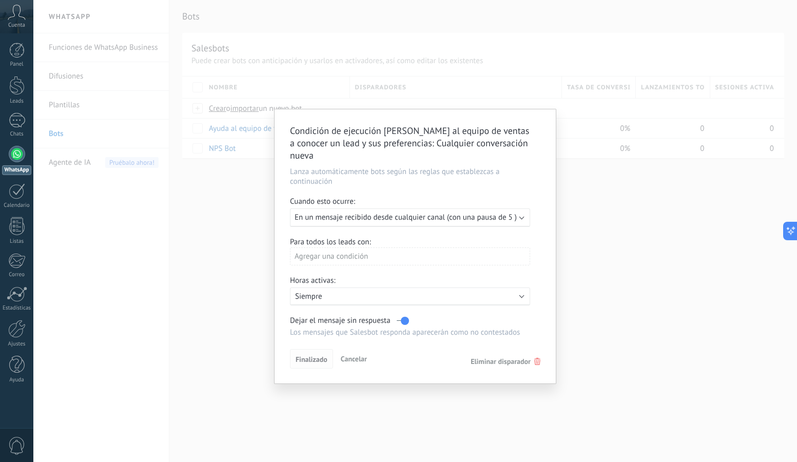
click at [313, 356] on span "Finalizado" at bounding box center [312, 359] width 32 height 7
click at [303, 356] on span "Finalizado" at bounding box center [312, 359] width 32 height 7
click at [363, 212] on span "En un mensaje recibido desde cualquier canal (con una pausa de 5 )" at bounding box center [406, 217] width 222 height 10
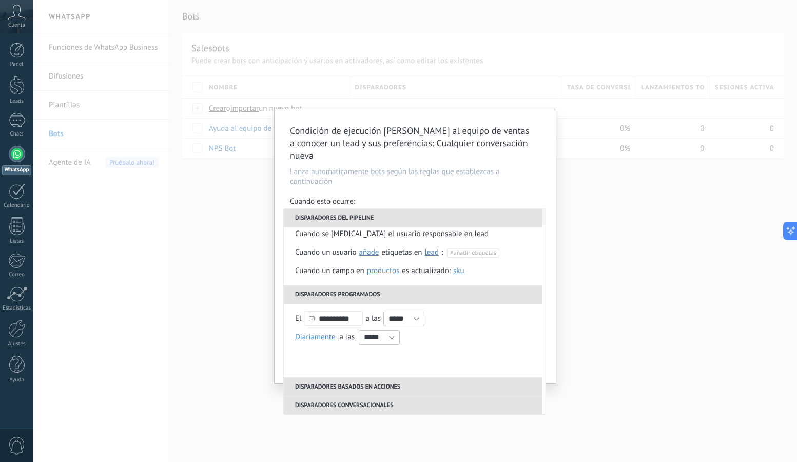
scroll to position [129, 0]
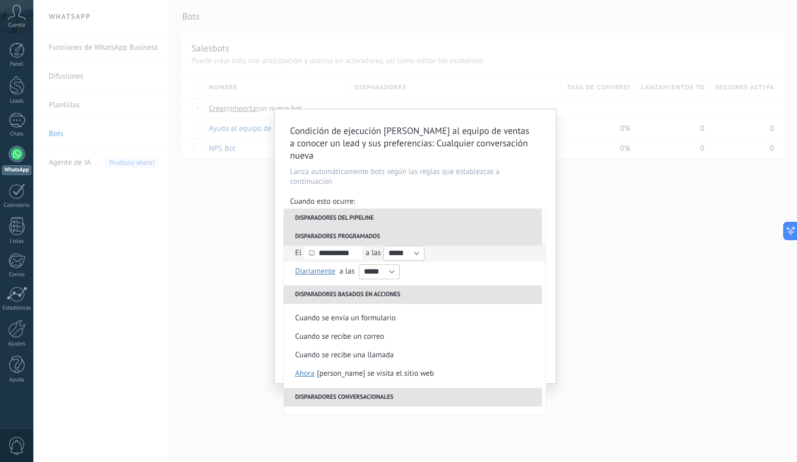
click at [345, 245] on input "**********" at bounding box center [333, 252] width 59 height 15
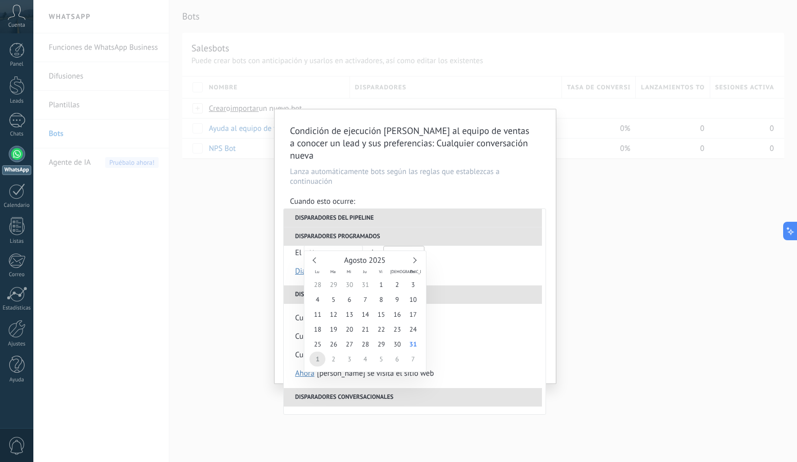
click at [316, 261] on link at bounding box center [316, 260] width 6 height 6
type input "**********"
click at [402, 344] on span "30" at bounding box center [397, 344] width 16 height 15
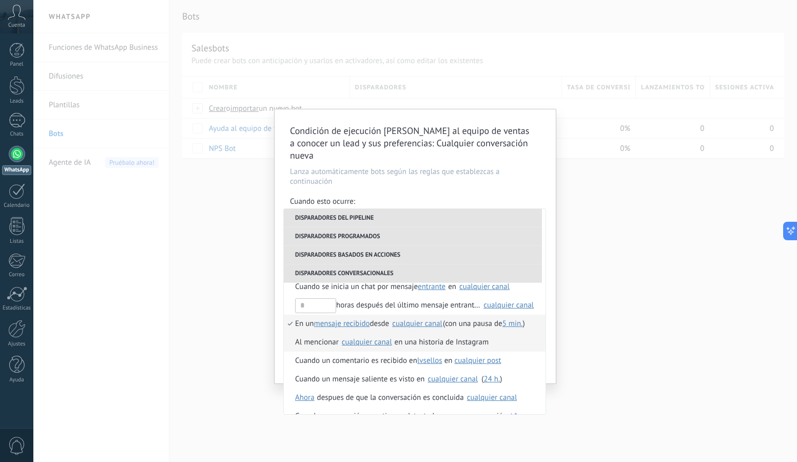
scroll to position [261, 0]
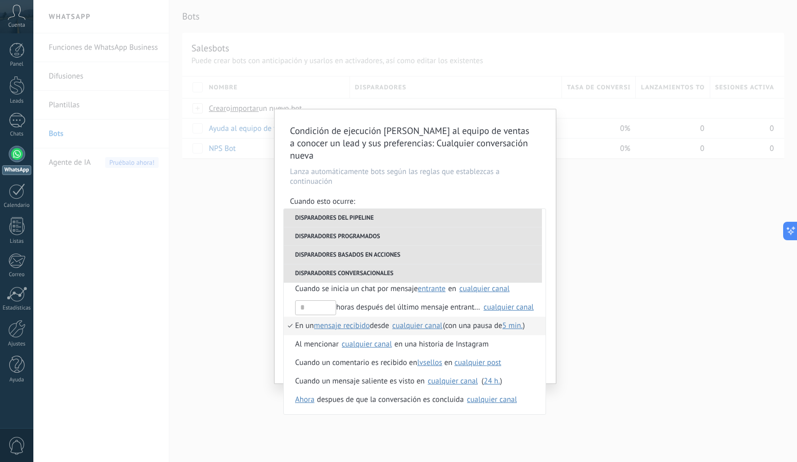
click at [516, 321] on span "5 min." at bounding box center [512, 326] width 21 height 10
click at [622, 372] on input "text" at bounding box center [621, 372] width 33 height 16
drag, startPoint x: 660, startPoint y: 372, endPoint x: 646, endPoint y: 372, distance: 13.9
click at [646, 372] on input "*" at bounding box center [657, 372] width 33 height 16
type input "*"
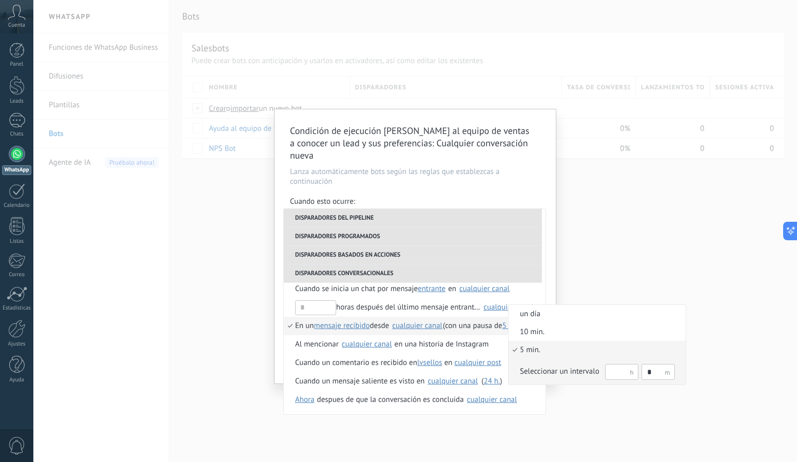
click at [625, 375] on input "text" at bounding box center [621, 372] width 33 height 16
click at [295, 293] on div at bounding box center [398, 231] width 797 height 462
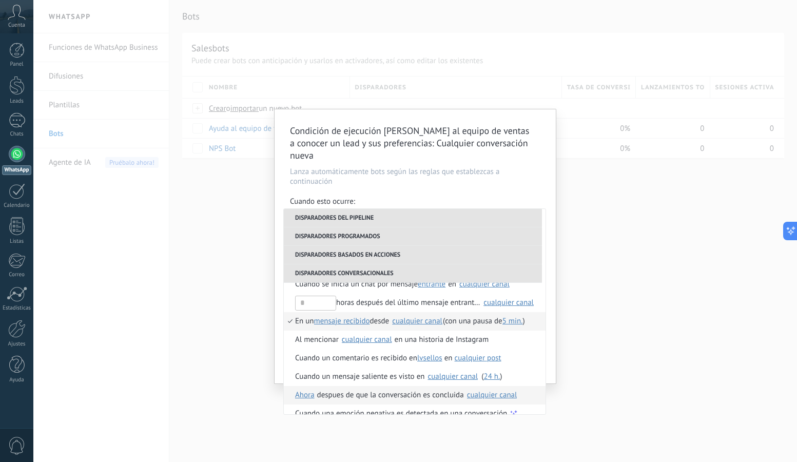
scroll to position [263, 0]
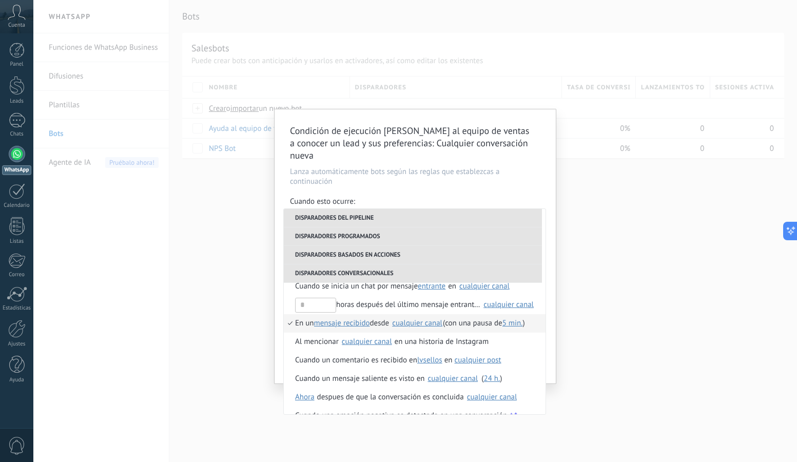
click at [422, 319] on div "cualquier canal" at bounding box center [417, 323] width 50 height 8
click at [328, 318] on span "mensaje recibido" at bounding box center [342, 323] width 56 height 10
click at [371, 312] on span "mensaje recibido" at bounding box center [350, 311] width 67 height 10
click at [505, 153] on div "Condición de ejecución Ayuda al equipo de ventas a conocer un lead y sus prefer…" at bounding box center [414, 246] width 281 height 274
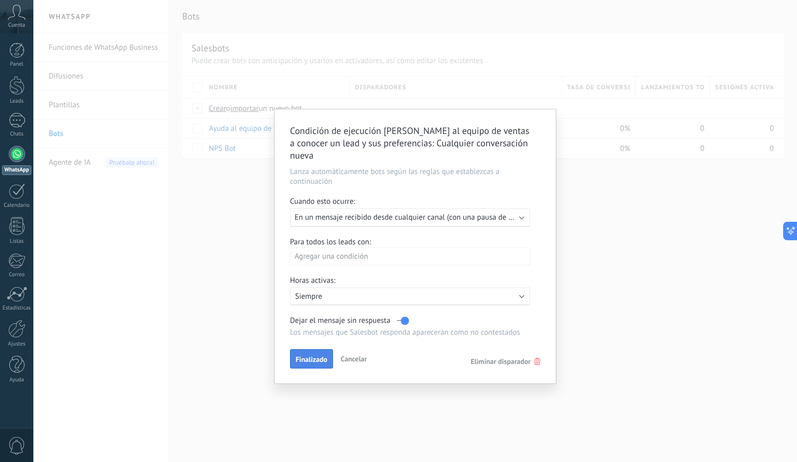
click at [317, 356] on span "Finalizado" at bounding box center [312, 359] width 32 height 7
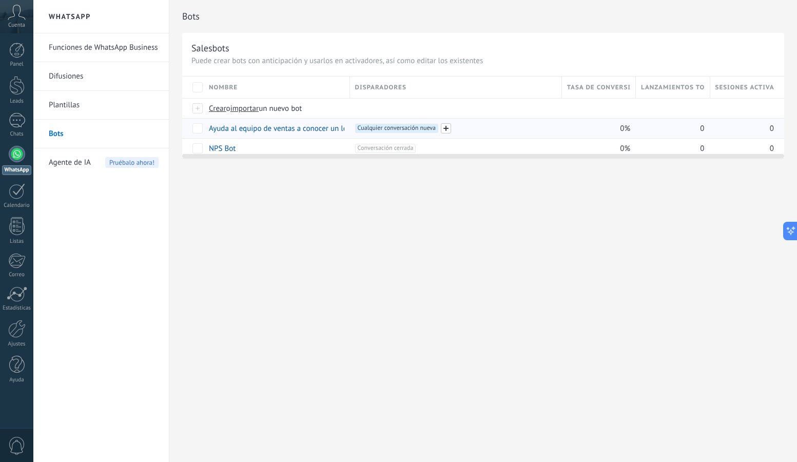
click at [446, 129] on span at bounding box center [446, 128] width 10 height 10
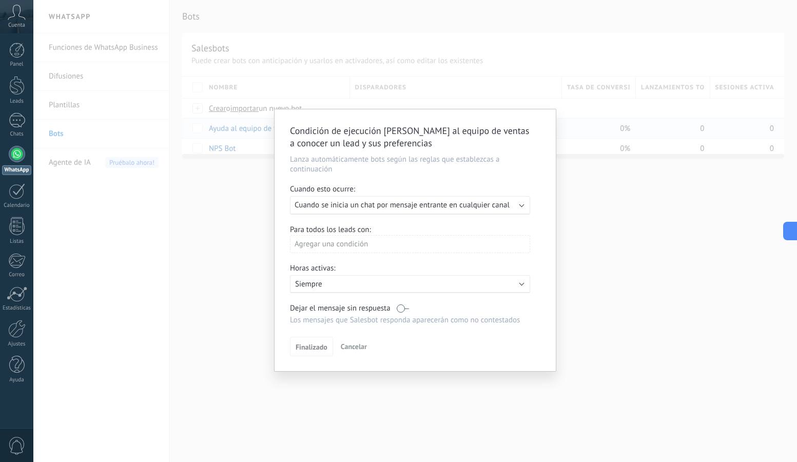
click at [594, 203] on div "Condición de ejecución Ayuda al equipo de ventas a conocer un lead y sus prefer…" at bounding box center [414, 231] width 763 height 462
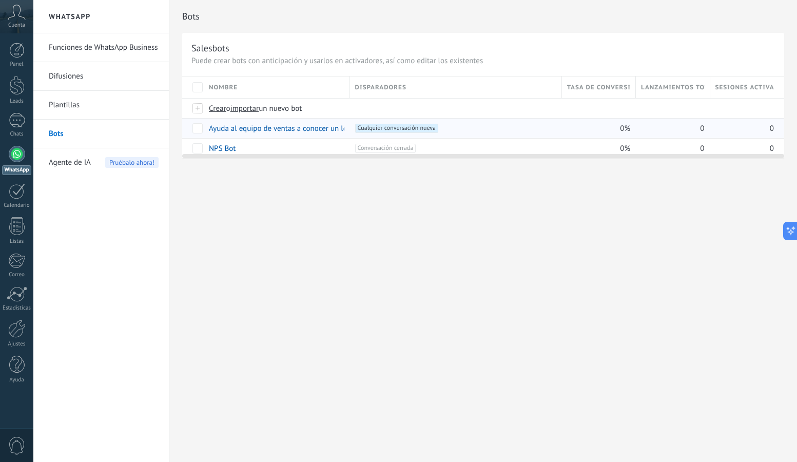
click at [82, 49] on link "Funciones de WhatsApp Business" at bounding box center [104, 47] width 110 height 29
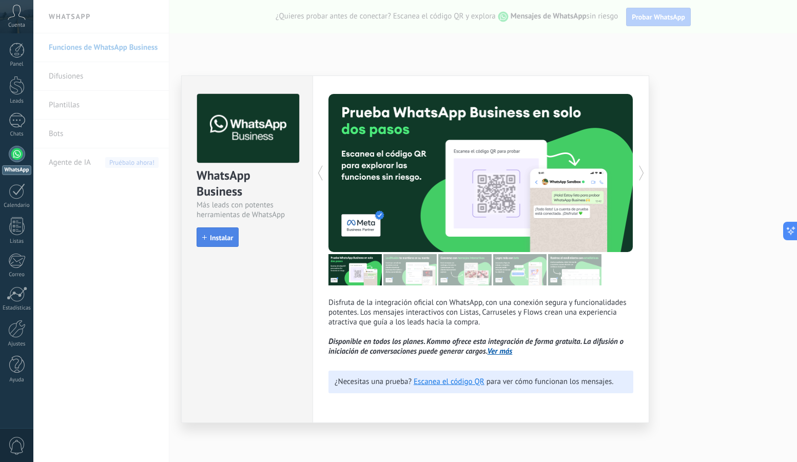
click at [213, 237] on span "Instalar" at bounding box center [221, 237] width 23 height 7
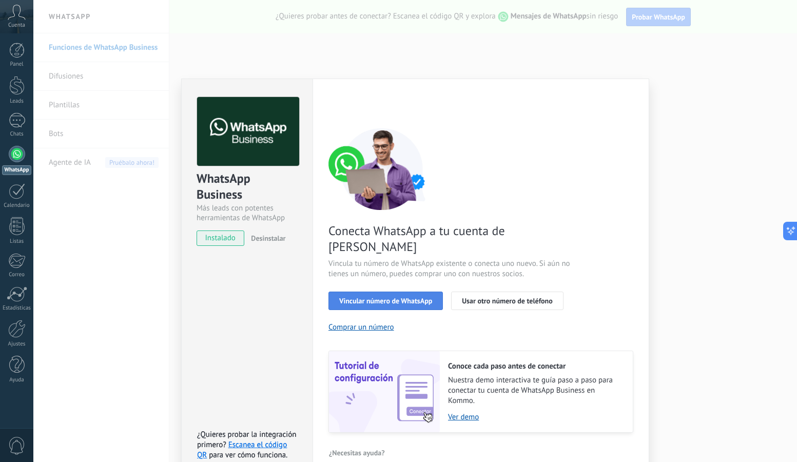
click at [396, 297] on span "Vincular número de WhatsApp" at bounding box center [385, 300] width 93 height 7
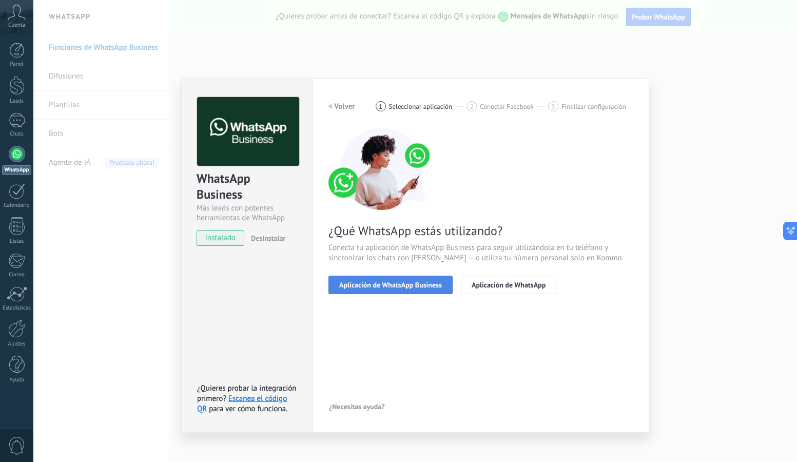
click at [422, 286] on span "Aplicación de WhatsApp Business" at bounding box center [390, 284] width 103 height 7
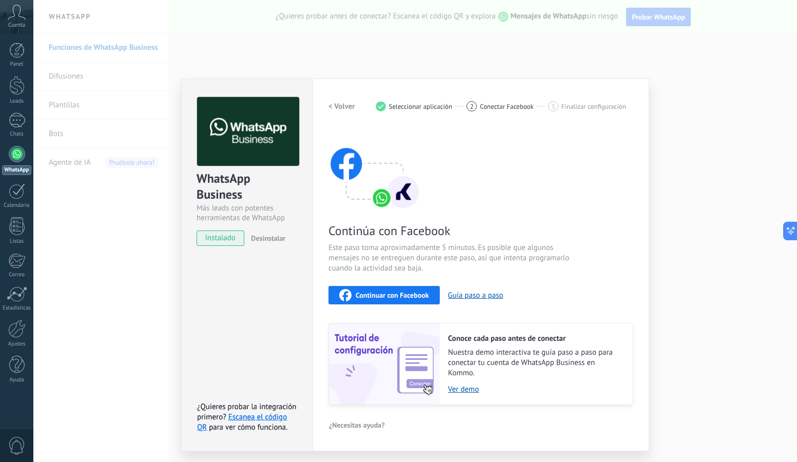
click at [212, 241] on span "instalado" at bounding box center [220, 237] width 47 height 15
click at [393, 292] on span "Continuar con Facebook" at bounding box center [392, 294] width 73 height 7
click at [407, 288] on button "Continuar con Facebook" at bounding box center [383, 295] width 111 height 18
click at [472, 294] on button "Guía paso a paso" at bounding box center [475, 295] width 55 height 10
click at [257, 418] on link "Escanea el código QR" at bounding box center [242, 422] width 90 height 20
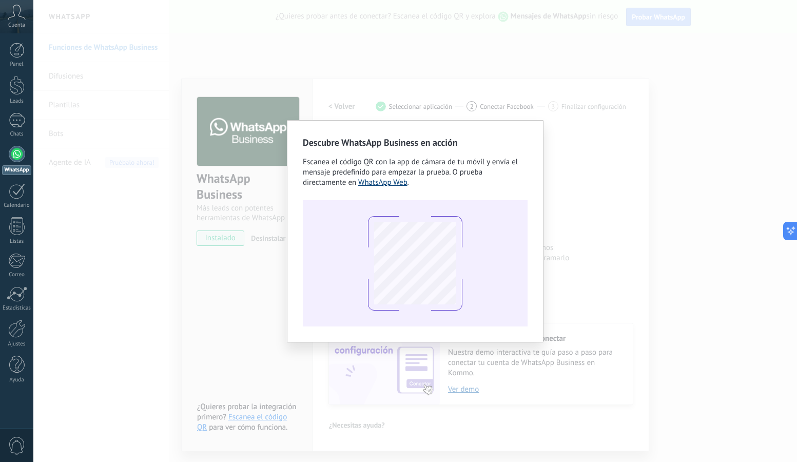
click at [381, 181] on link "WhatsApp Web" at bounding box center [382, 183] width 49 height 10
click at [280, 77] on div "Descubre WhatsApp Business en acción Escanea el código QR con la app de cámara …" at bounding box center [414, 231] width 763 height 462
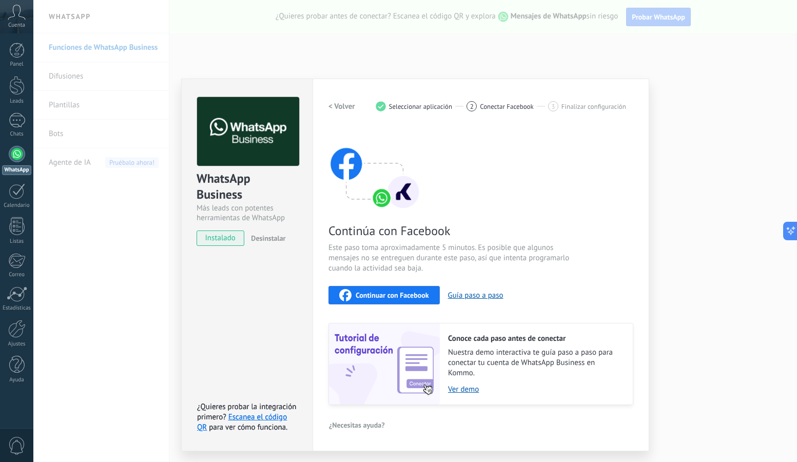
click at [395, 135] on img at bounding box center [374, 169] width 92 height 82
click at [370, 71] on div "WhatsApp Business Más leads con potentes herramientas de WhatsApp instalado Des…" at bounding box center [414, 231] width 763 height 462
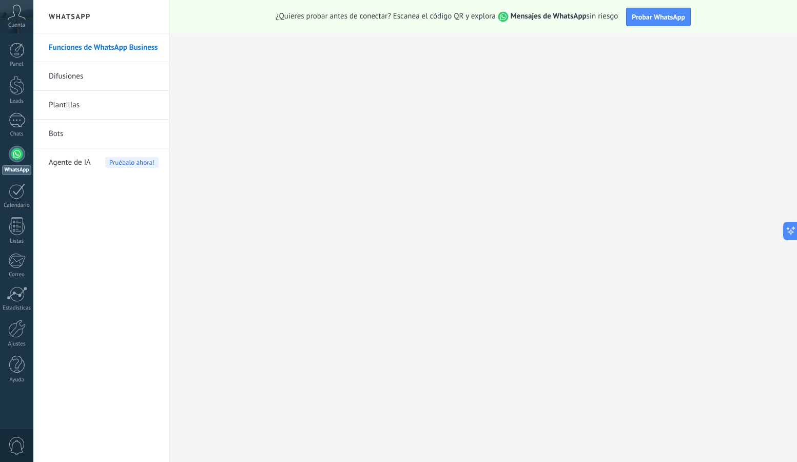
click at [18, 154] on div at bounding box center [17, 154] width 16 height 16
click at [79, 19] on h2 "WhatsApp" at bounding box center [101, 16] width 110 height 33
click at [75, 43] on link "Funciones de WhatsApp Business" at bounding box center [104, 47] width 110 height 29
click at [76, 81] on link "Difusiones" at bounding box center [104, 76] width 110 height 29
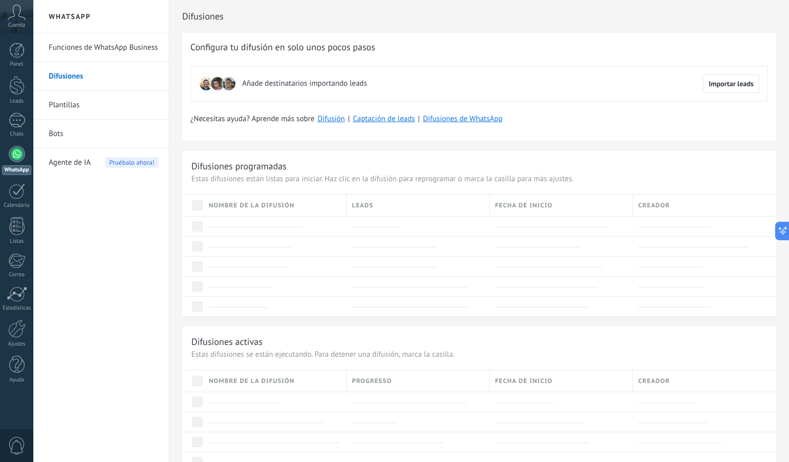
click at [83, 133] on link "Bots" at bounding box center [104, 134] width 110 height 29
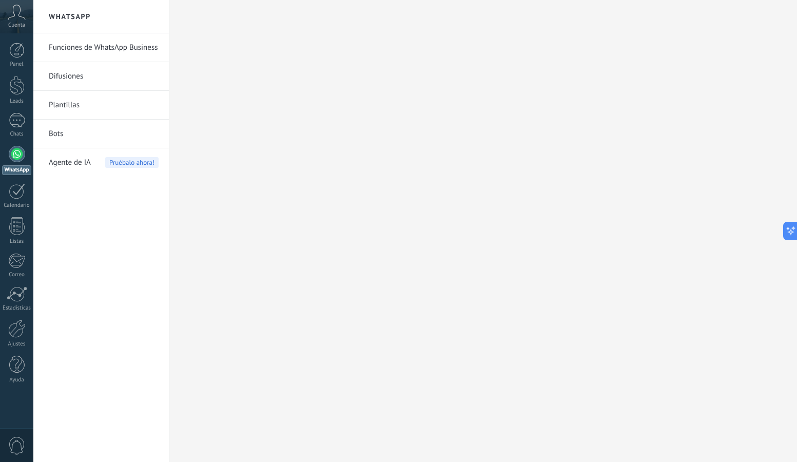
click at [68, 128] on link "Bots" at bounding box center [104, 134] width 110 height 29
click at [62, 128] on link "Bots" at bounding box center [104, 134] width 110 height 29
click at [74, 139] on link "Bots" at bounding box center [104, 134] width 110 height 29
click at [101, 162] on div "Agente de IA Pruébalo ahora!" at bounding box center [104, 162] width 110 height 29
click at [95, 46] on link "Funciones de WhatsApp Business" at bounding box center [104, 47] width 110 height 29
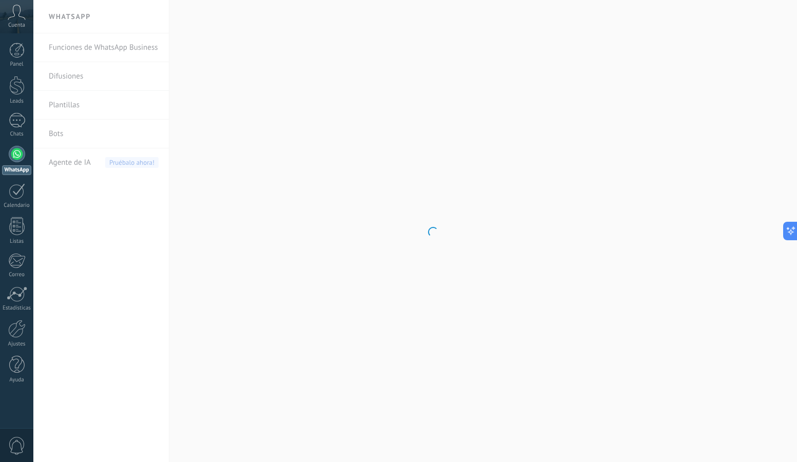
click at [76, 144] on body ".abccls-1,.abccls-2{fill-rule:evenodd}.abccls-2{fill:#fff} .abfcls-1{fill:none}…" at bounding box center [398, 231] width 797 height 462
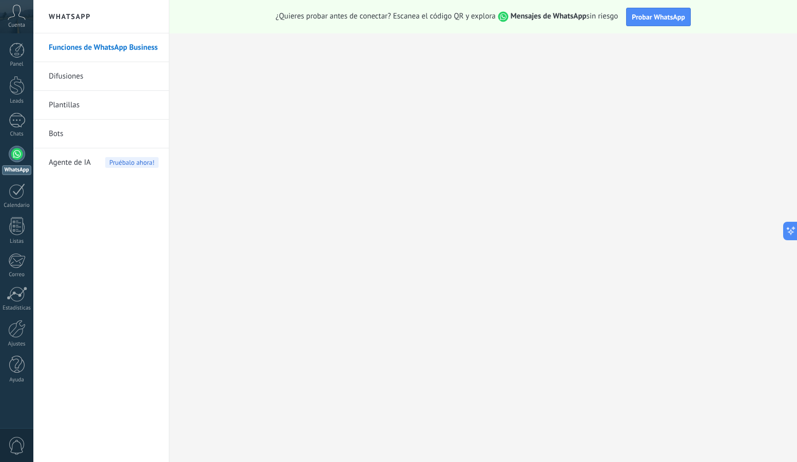
click at [17, 15] on icon at bounding box center [17, 12] width 18 height 15
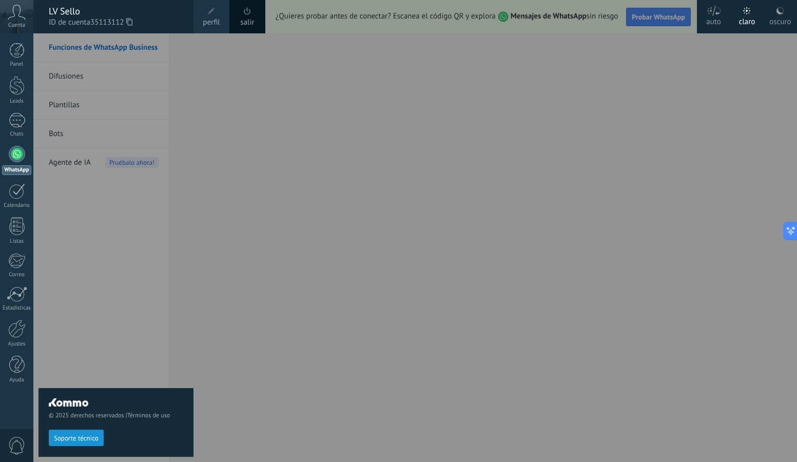
click at [73, 17] on span "ID de cuenta 35113112" at bounding box center [116, 22] width 134 height 11
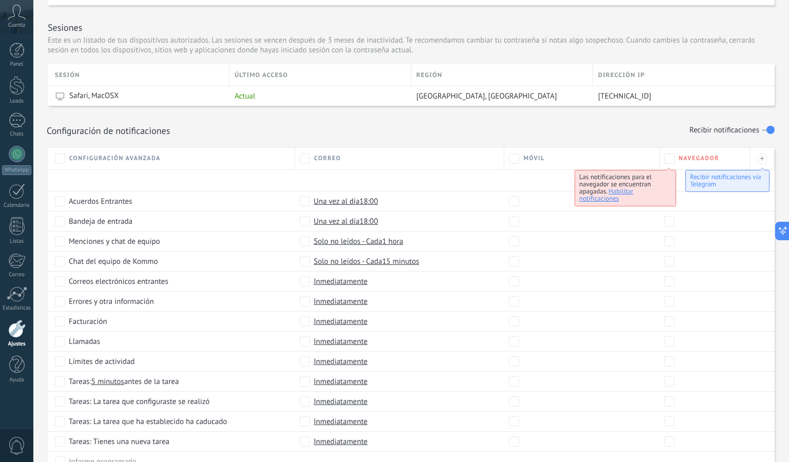
scroll to position [422, 0]
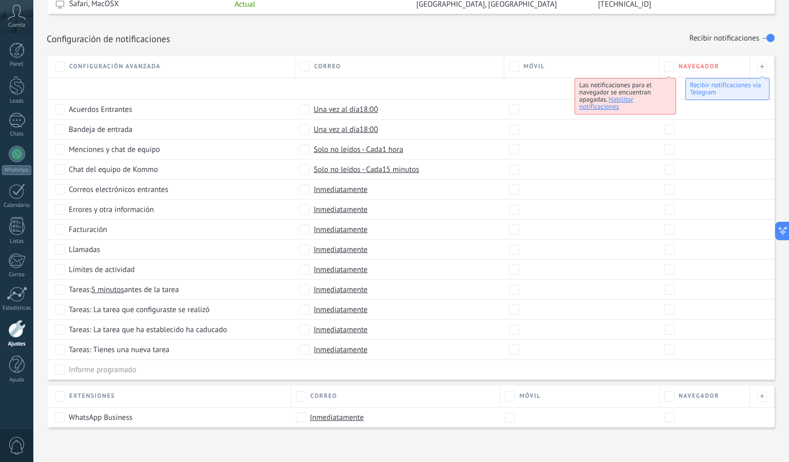
click at [100, 417] on span "WhatsApp Business" at bounding box center [101, 417] width 64 height 10
click at [99, 420] on span "WhatsApp Business" at bounding box center [101, 417] width 64 height 10
click at [352, 419] on span "Inmediatamente" at bounding box center [337, 417] width 54 height 10
click at [19, 165] on link "WhatsApp" at bounding box center [16, 160] width 33 height 29
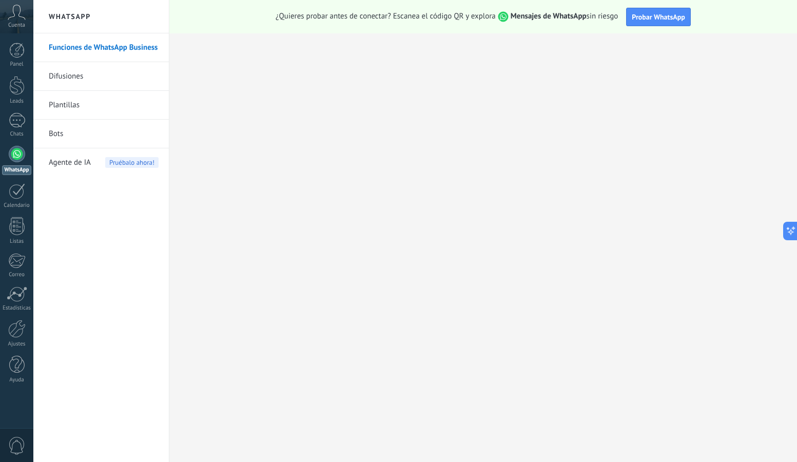
click at [107, 45] on link "Funciones de WhatsApp Business" at bounding box center [104, 47] width 110 height 29
click at [17, 126] on div at bounding box center [17, 120] width 16 height 15
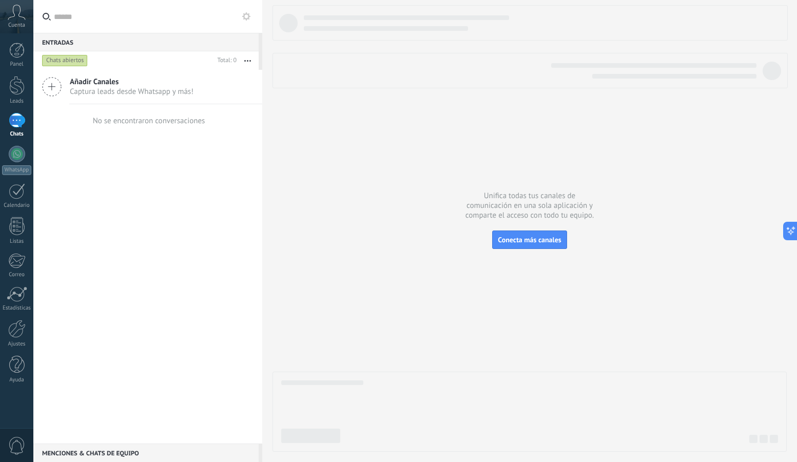
click at [40, 86] on div "Añadir Canales Captura leads desde Whatsapp y más!" at bounding box center [147, 87] width 229 height 34
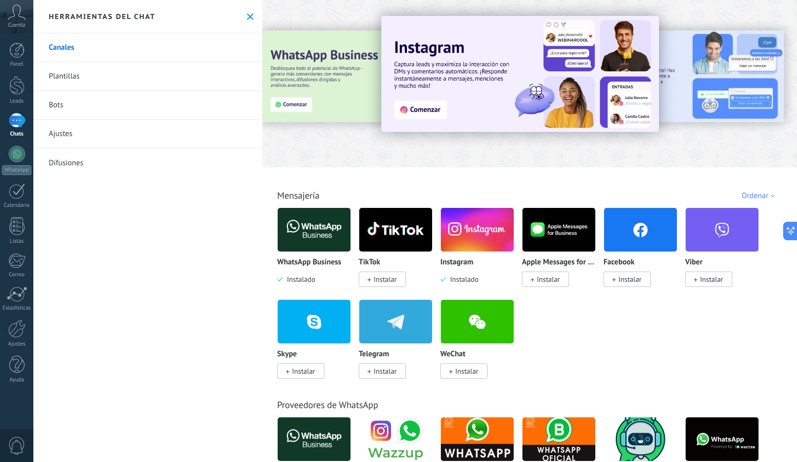
click at [22, 127] on div at bounding box center [17, 120] width 16 height 15
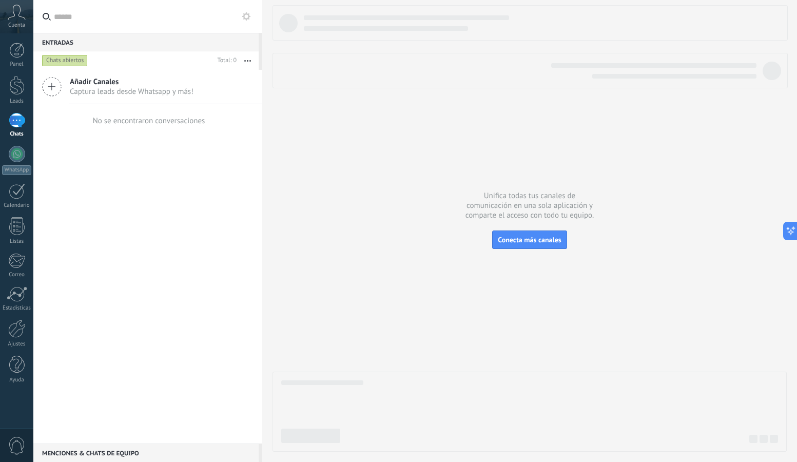
click at [59, 85] on icon at bounding box center [51, 86] width 19 height 19
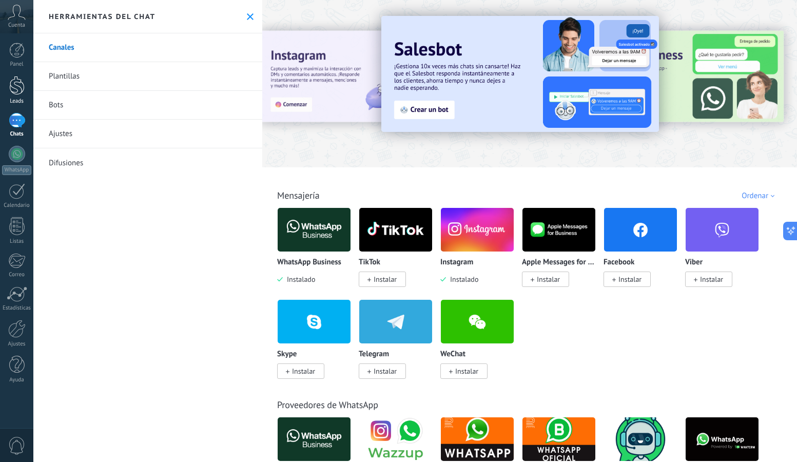
click at [24, 92] on div at bounding box center [16, 85] width 15 height 19
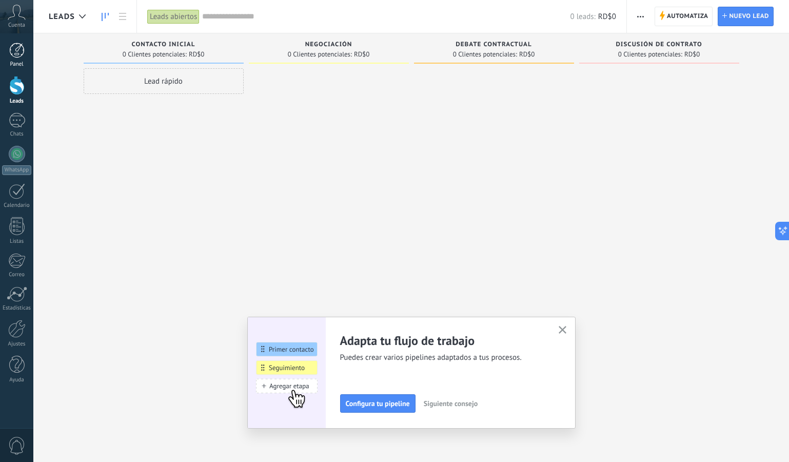
click at [21, 53] on div at bounding box center [16, 50] width 15 height 15
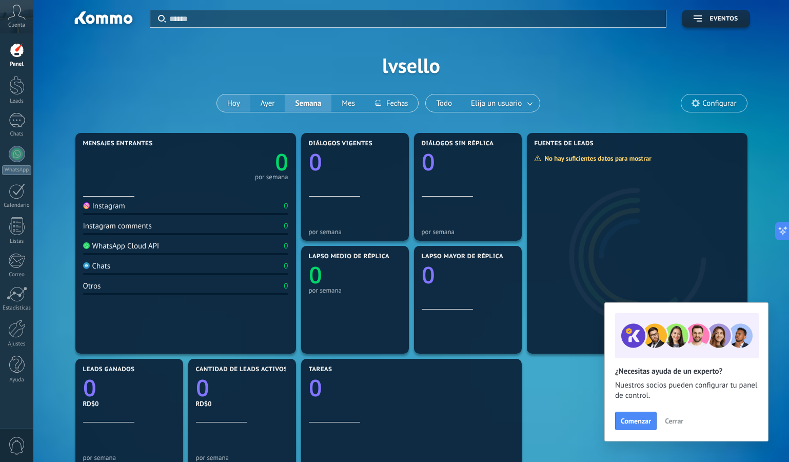
click at [227, 106] on button "Hoy" at bounding box center [233, 102] width 33 height 17
click at [17, 25] on span "Cuenta" at bounding box center [16, 25] width 17 height 7
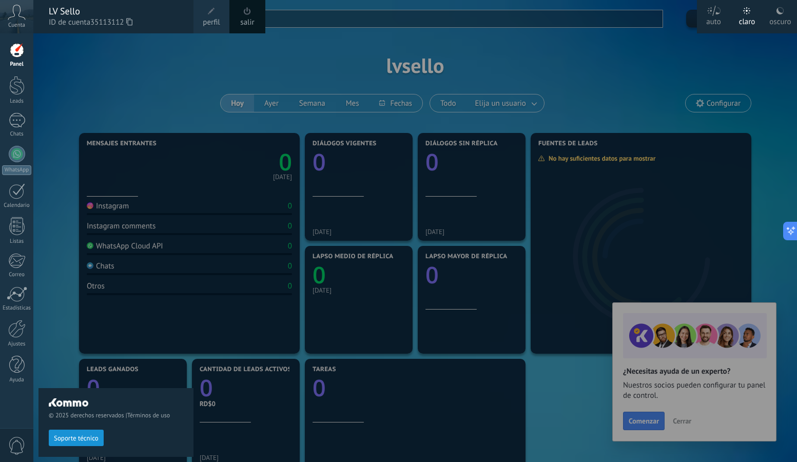
click at [213, 17] on span "perfil" at bounding box center [211, 22] width 17 height 11
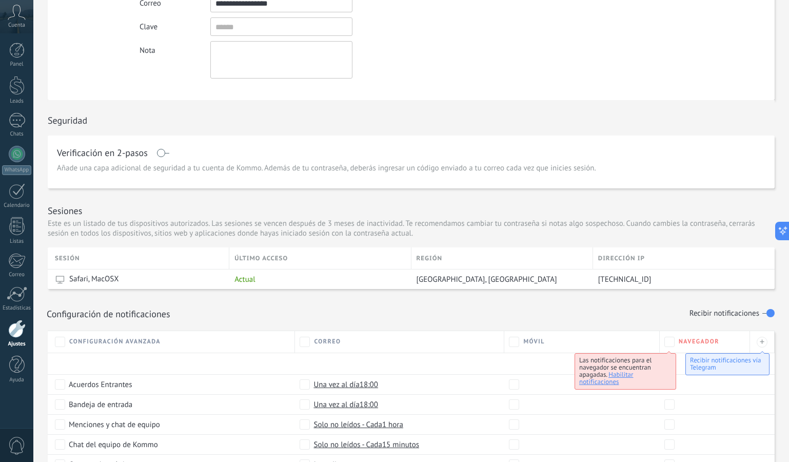
scroll to position [239, 0]
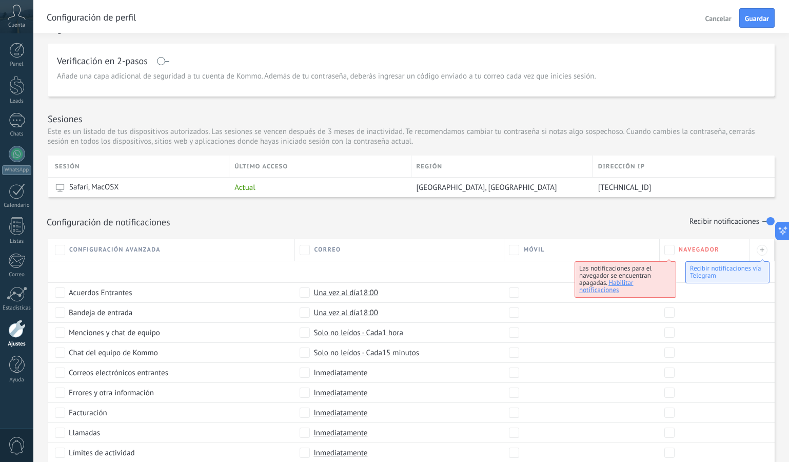
click at [624, 280] on span "Habilitar notificaciones" at bounding box center [606, 286] width 54 height 16
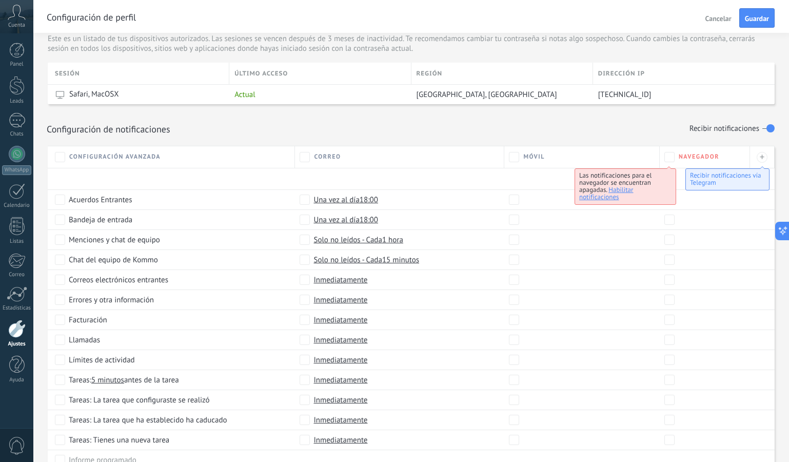
scroll to position [0, 0]
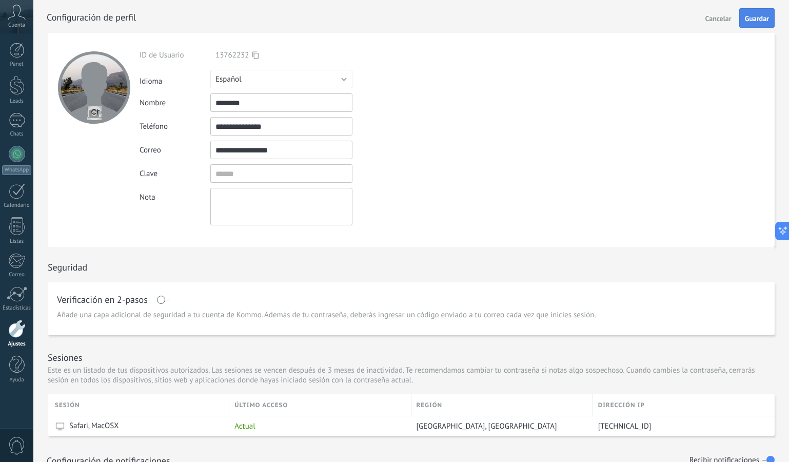
click at [754, 18] on span "Guardar" at bounding box center [757, 18] width 24 height 7
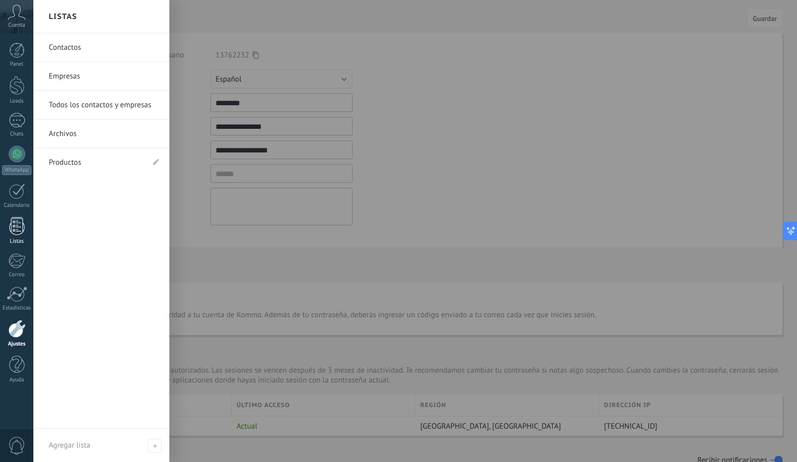
click at [25, 232] on link "Listas" at bounding box center [16, 231] width 33 height 28
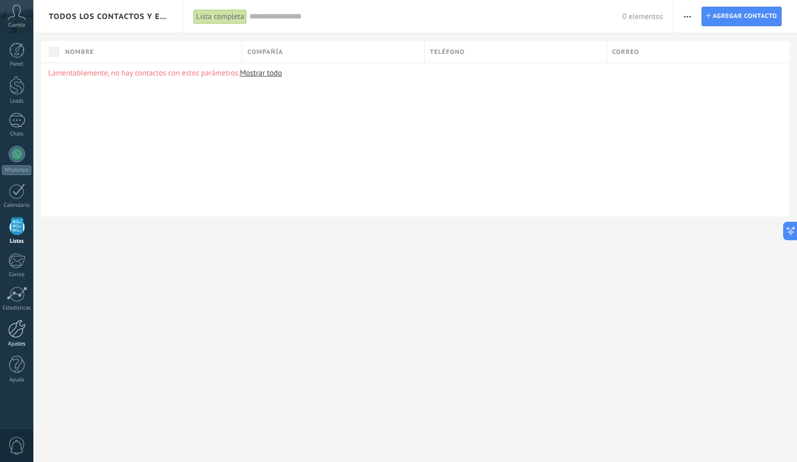
click at [19, 328] on div at bounding box center [16, 329] width 17 height 18
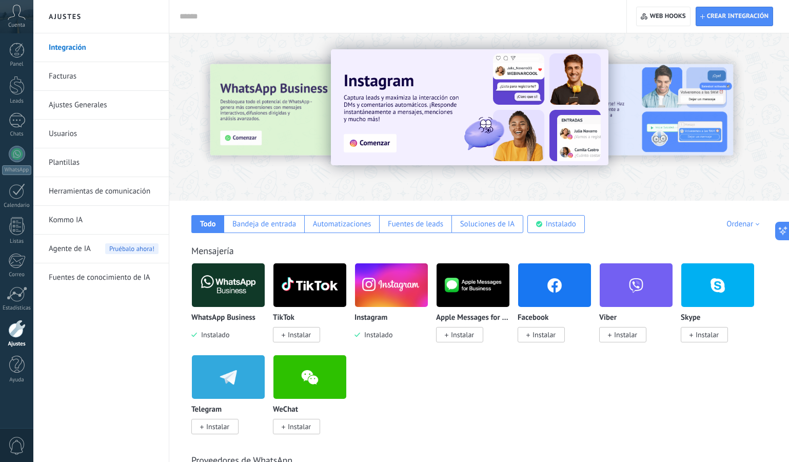
click at [397, 285] on img at bounding box center [391, 285] width 73 height 50
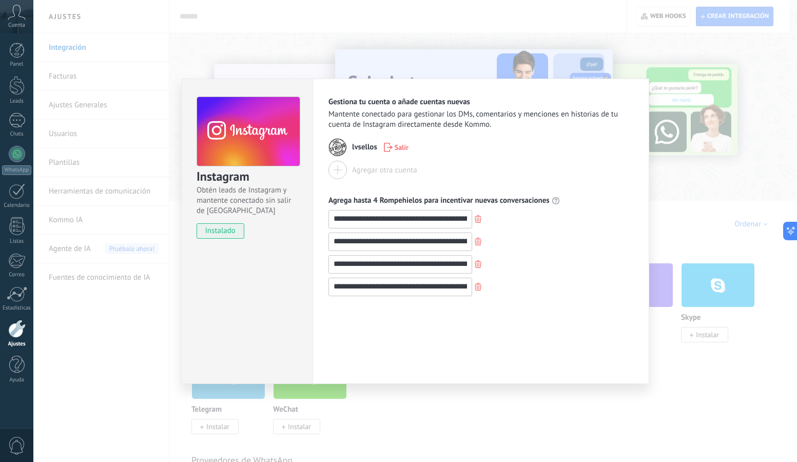
click at [251, 53] on div "**********" at bounding box center [414, 231] width 763 height 462
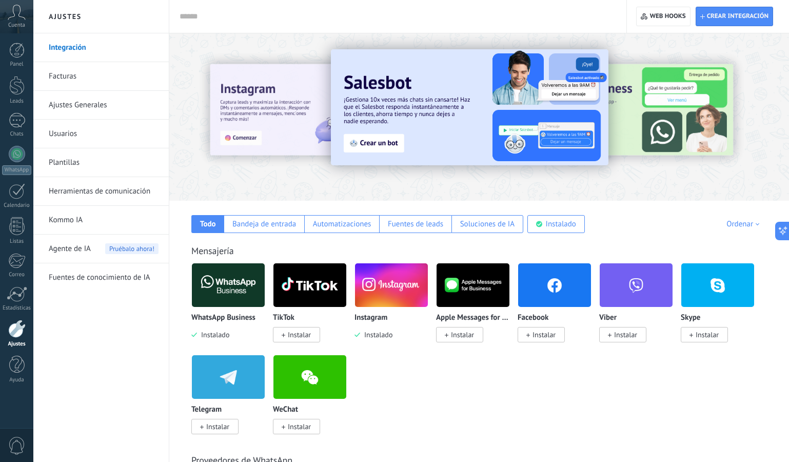
click at [93, 128] on link "Usuarios" at bounding box center [104, 134] width 110 height 29
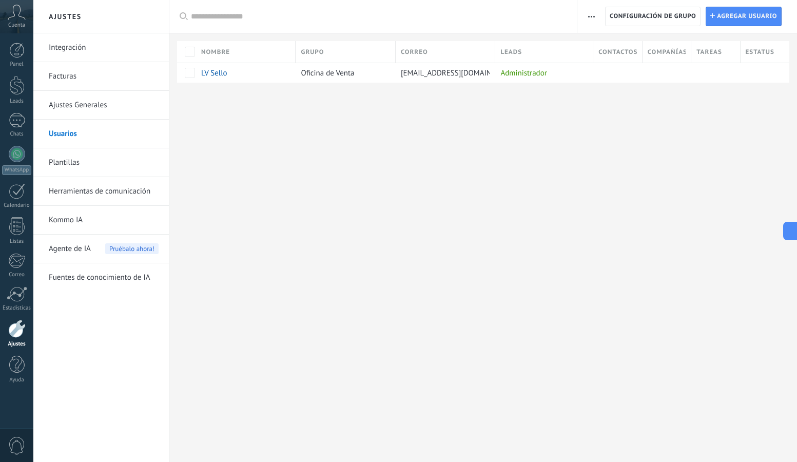
click at [147, 194] on link "Herramientas de comunicación" at bounding box center [104, 191] width 110 height 29
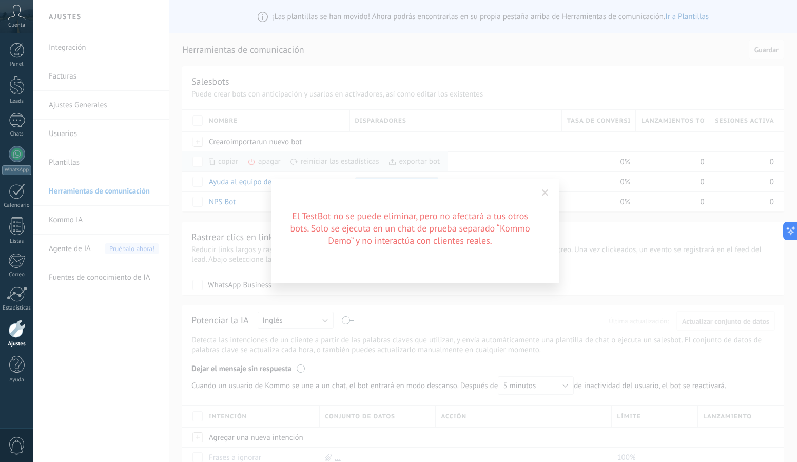
click at [548, 191] on span at bounding box center [545, 192] width 7 height 7
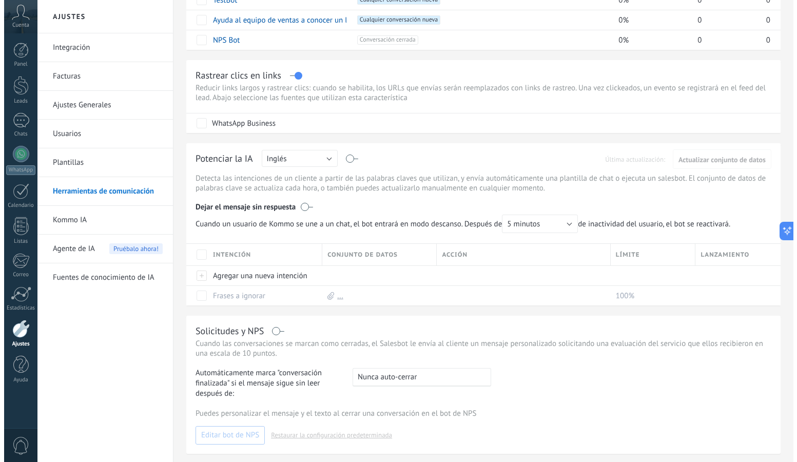
scroll to position [205, 0]
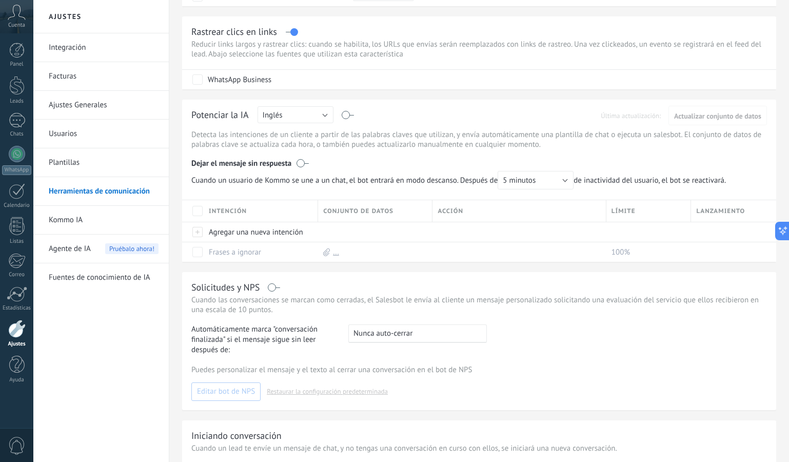
click at [309, 122] on button "Inglés" at bounding box center [296, 114] width 76 height 17
click at [301, 147] on span "Español" at bounding box center [290, 151] width 79 height 10
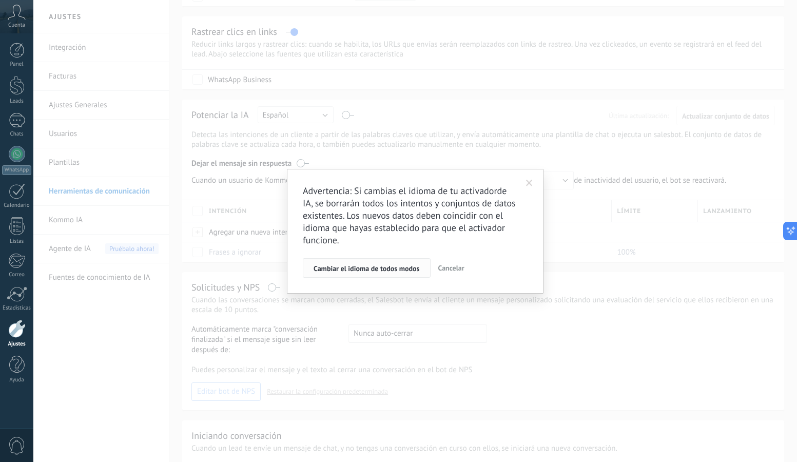
click at [417, 268] on span "Cambiar el idioma de todos modos" at bounding box center [366, 268] width 106 height 7
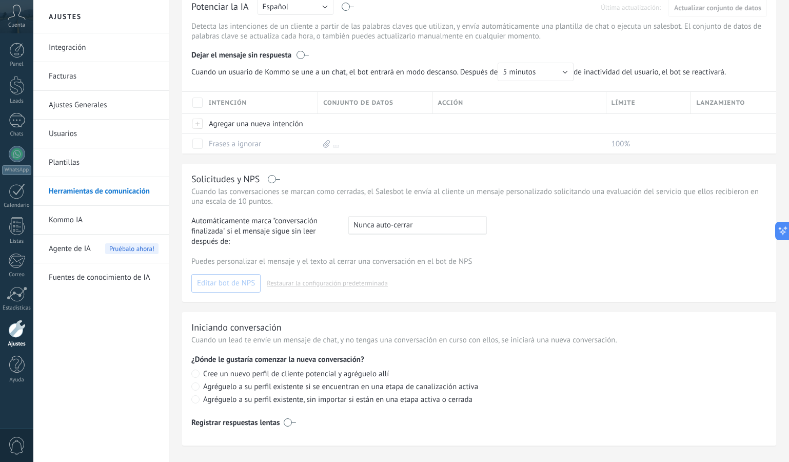
scroll to position [331, 0]
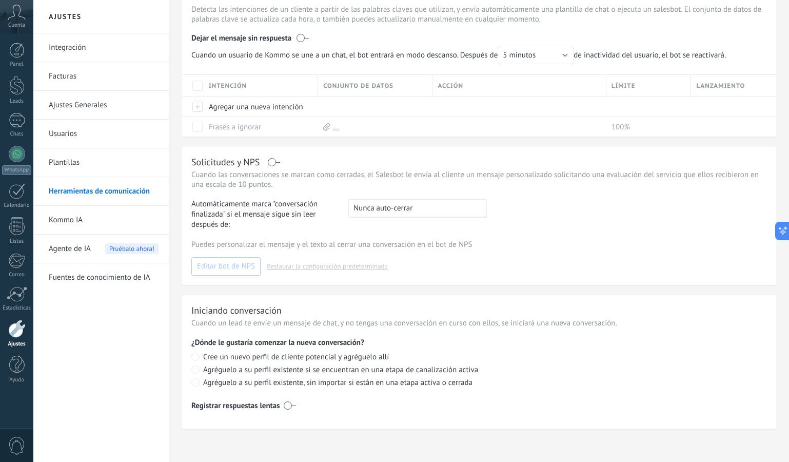
click at [371, 214] on div ": Nunca auto-cerrar" at bounding box center [417, 208] width 139 height 18
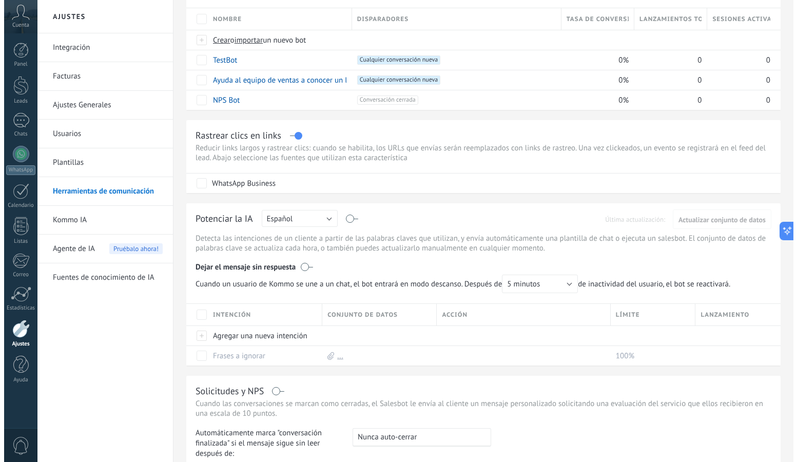
scroll to position [0, 0]
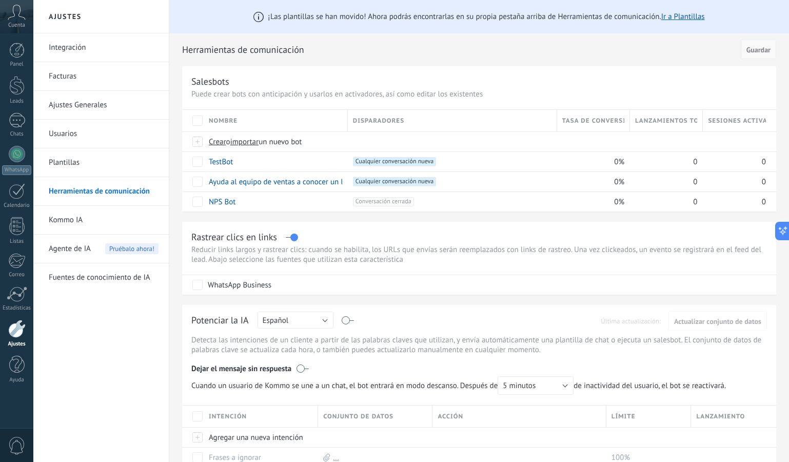
click at [754, 46] on span "Guardar" at bounding box center [759, 49] width 24 height 7
click at [753, 53] on span "Guardar" at bounding box center [759, 49] width 24 height 7
click at [680, 17] on link "Ir a Plantillas" at bounding box center [683, 17] width 44 height 10
